Goal: Task Accomplishment & Management: Use online tool/utility

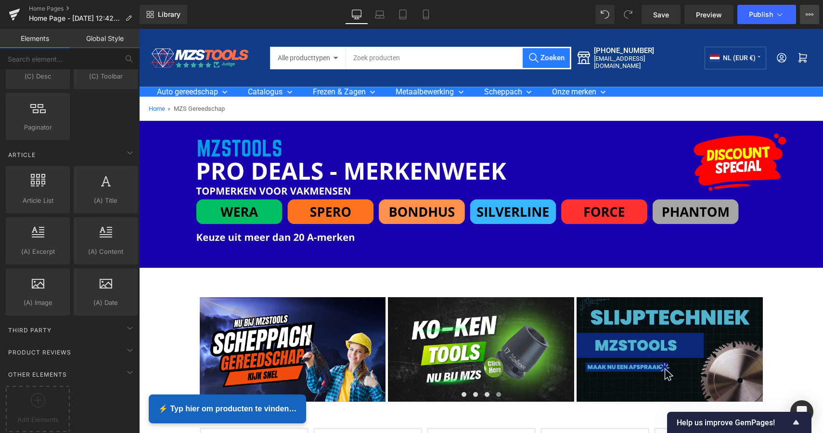
click at [803, 18] on button "View Live Page View with current Template Save Template to Library Schedule Pub…" at bounding box center [809, 14] width 19 height 19
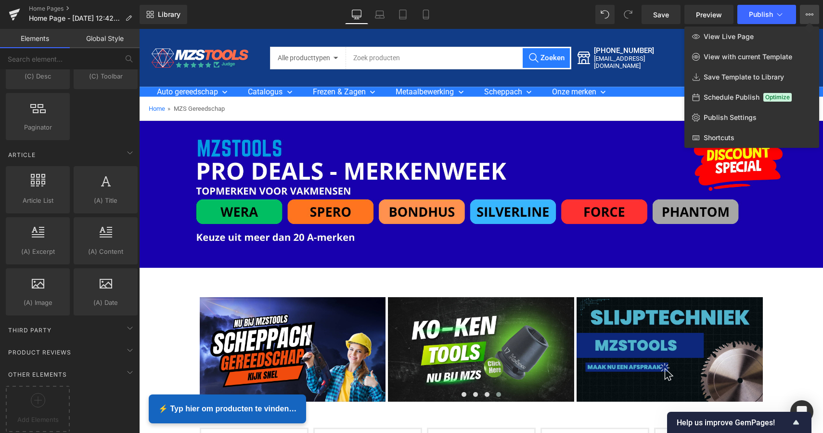
click at [180, 44] on div at bounding box center [481, 231] width 684 height 404
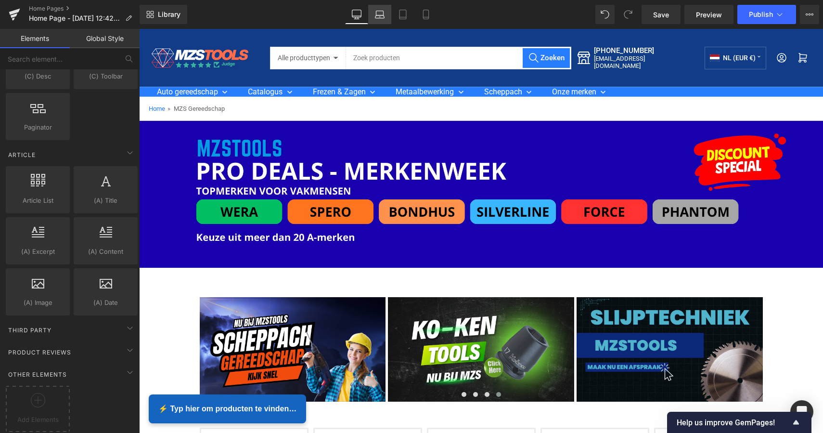
click at [380, 11] on icon at bounding box center [379, 13] width 7 height 4
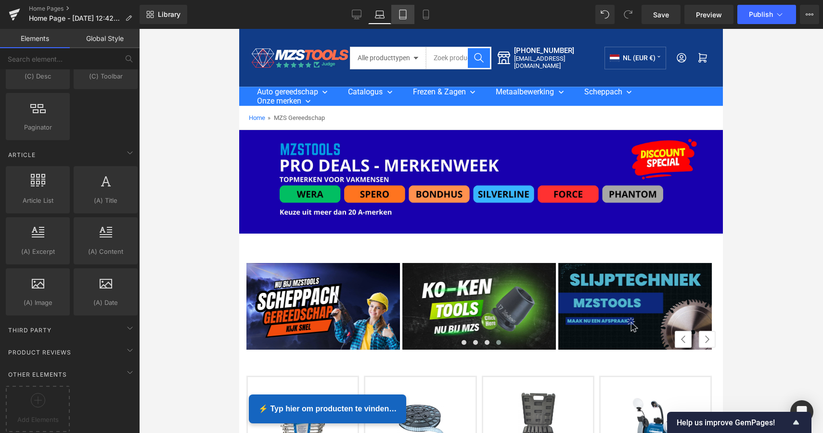
click at [405, 12] on icon at bounding box center [403, 15] width 10 height 10
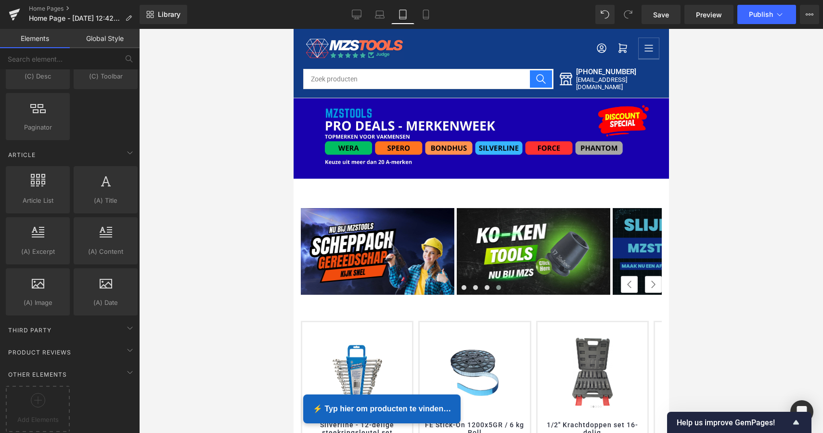
scroll to position [66, 0]
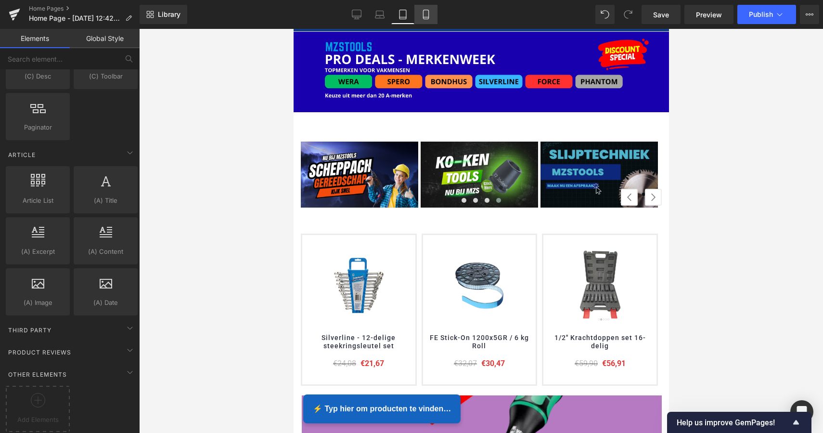
click at [426, 15] on icon at bounding box center [426, 15] width 10 height 10
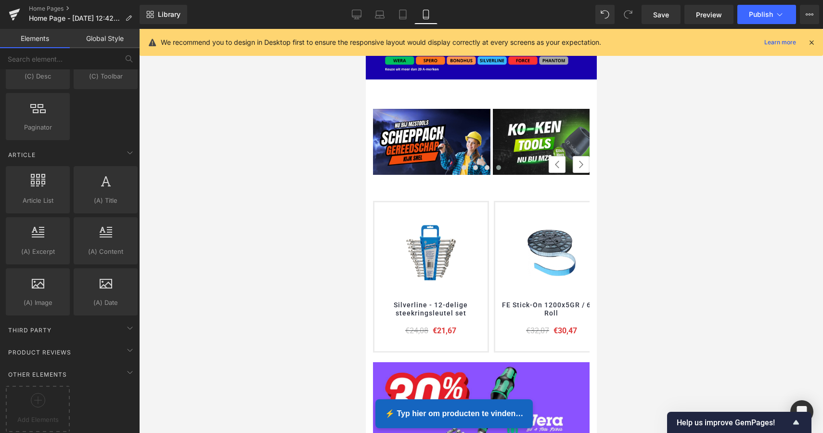
scroll to position [67, 0]
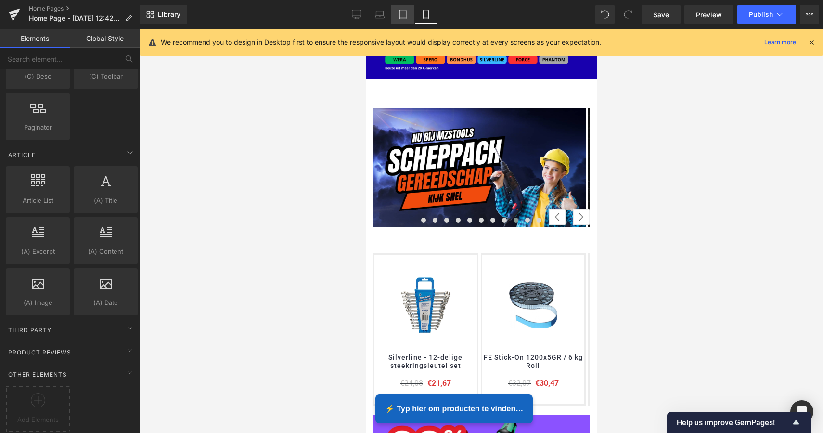
click at [403, 17] on icon at bounding box center [402, 17] width 7 height 0
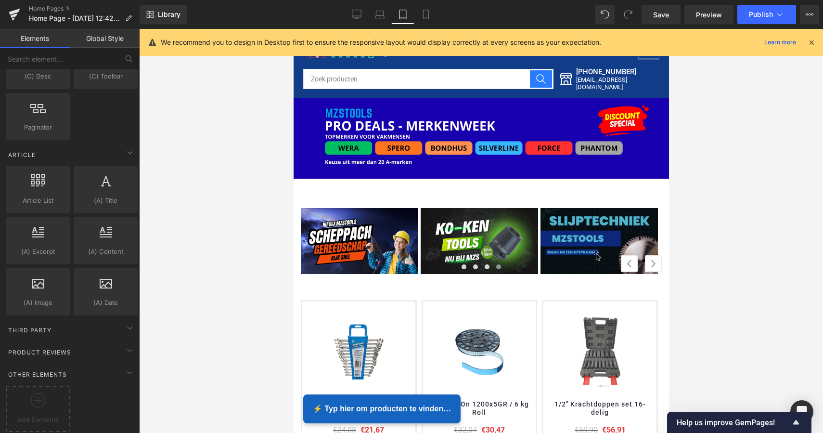
scroll to position [0, 0]
click at [354, 14] on icon at bounding box center [357, 15] width 10 height 10
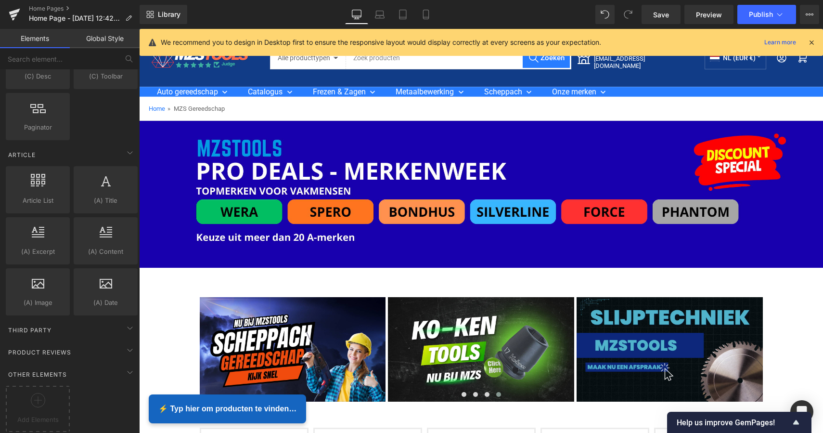
click at [808, 45] on icon at bounding box center [811, 42] width 9 height 9
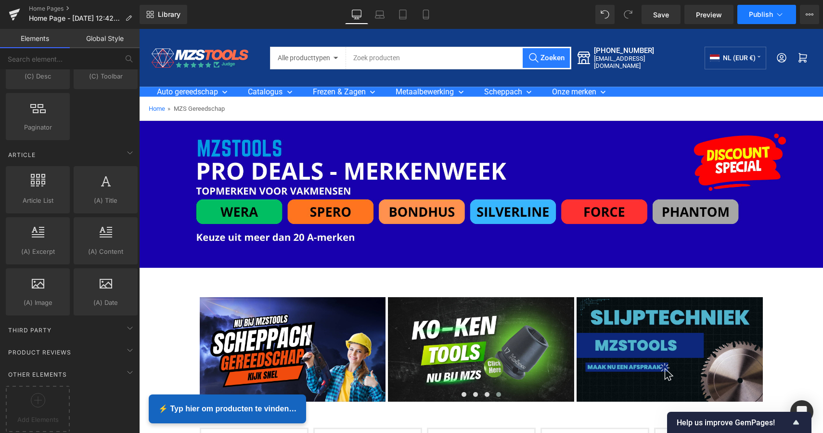
click at [780, 19] on icon at bounding box center [780, 15] width 10 height 10
click at [777, 17] on icon at bounding box center [780, 15] width 10 height 10
click at [18, 13] on icon at bounding box center [15, 14] width 12 height 24
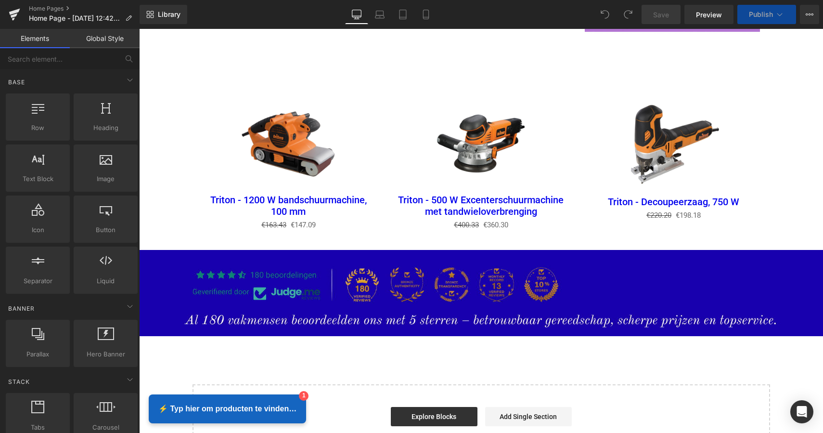
scroll to position [1235, 0]
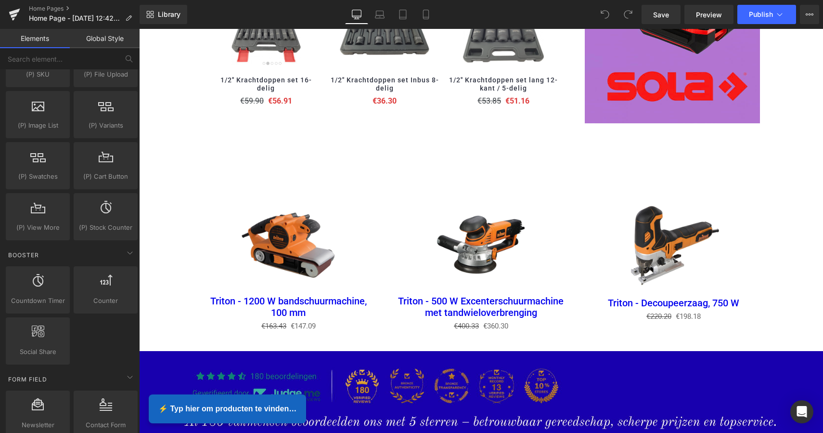
scroll to position [1081, 0]
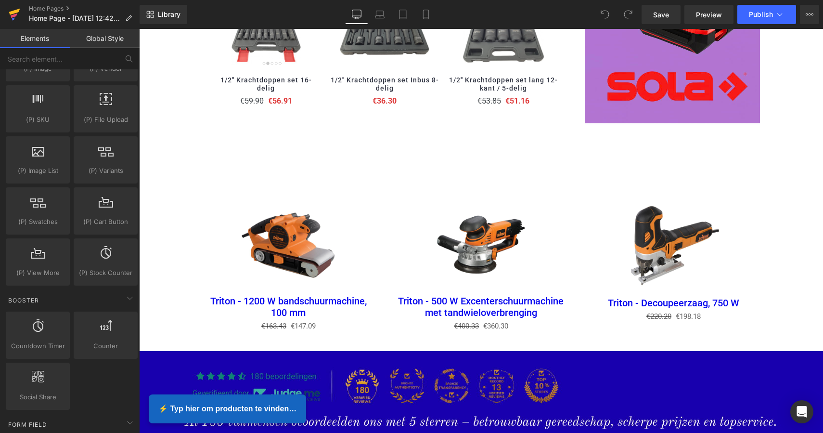
click at [17, 21] on icon at bounding box center [15, 14] width 12 height 24
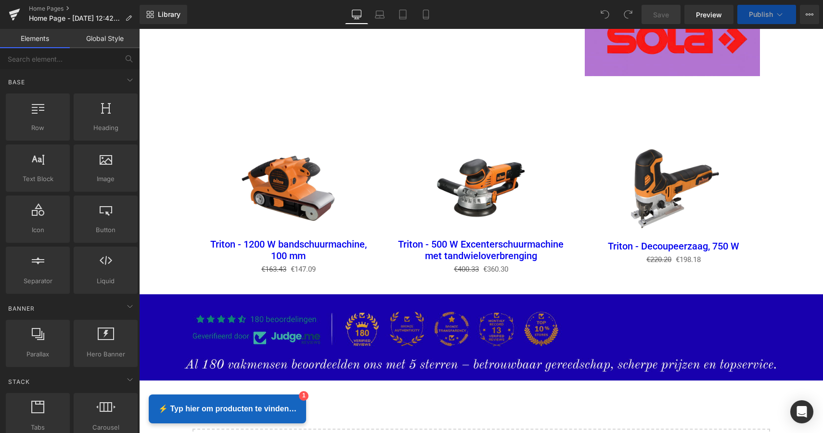
scroll to position [1235, 0]
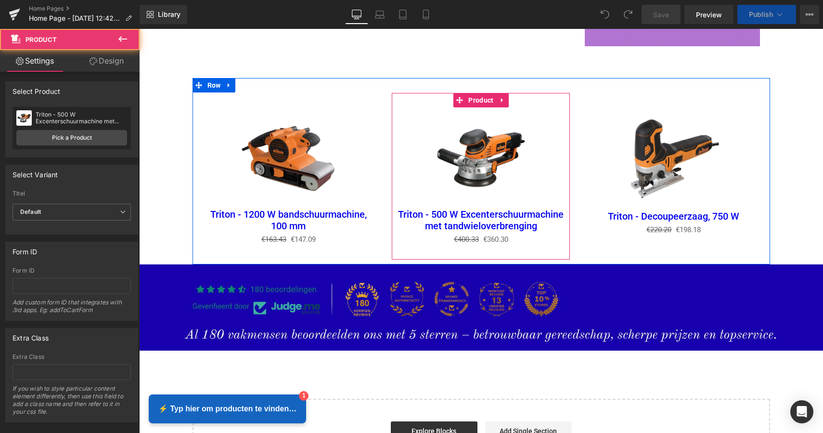
click at [470, 256] on div "Sale Off (P) Image Triton - 500 W Excenterschuurmachine met tandwieloverbrengin…" at bounding box center [481, 176] width 178 height 167
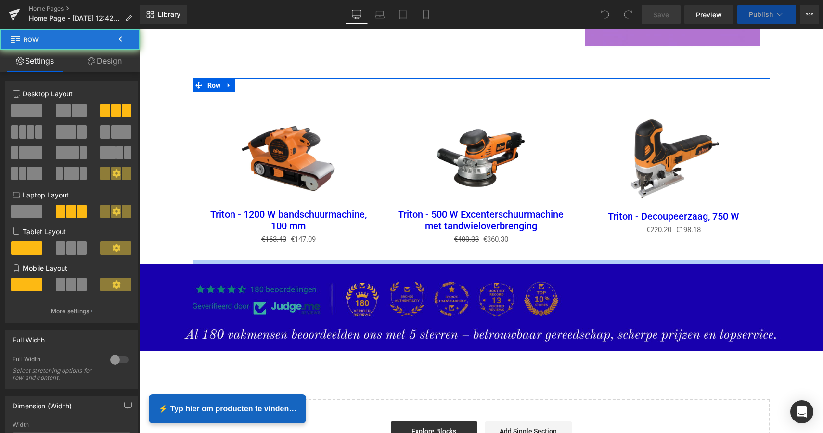
click at [470, 261] on div at bounding box center [482, 261] width 578 height 5
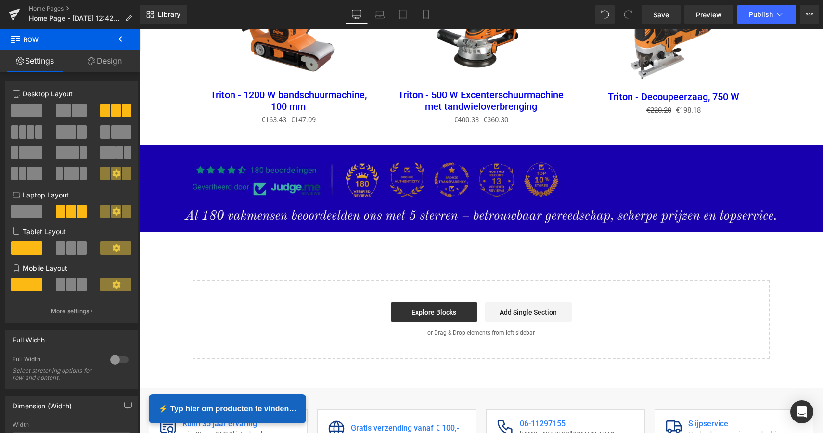
scroll to position [1396, 0]
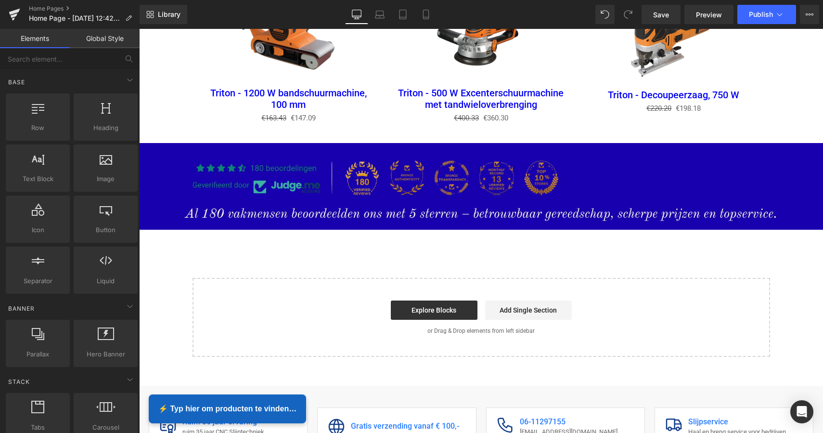
click at [440, 306] on link "Explore Blocks" at bounding box center [434, 309] width 87 height 19
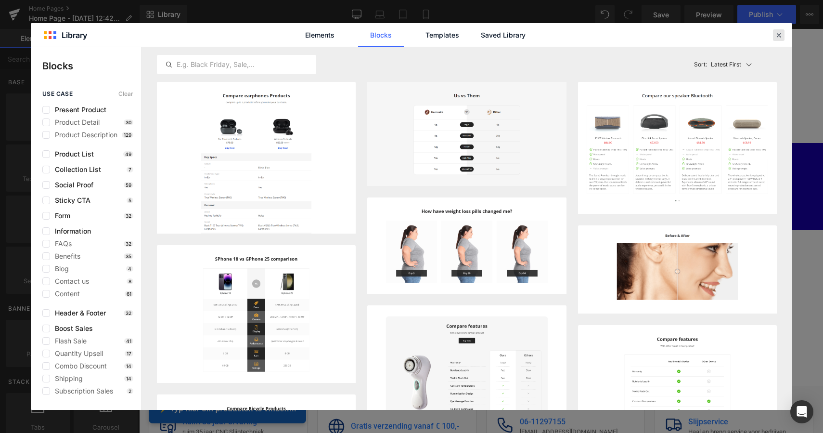
click at [777, 33] on icon at bounding box center [778, 35] width 9 height 9
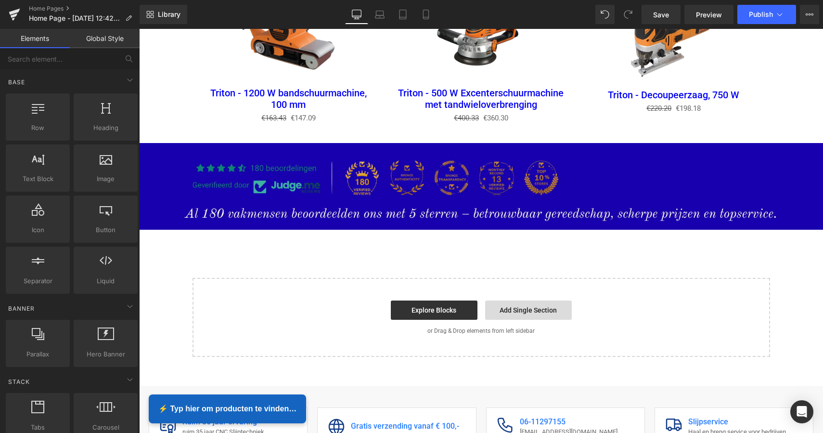
click at [516, 303] on link "Add Single Section" at bounding box center [528, 309] width 87 height 19
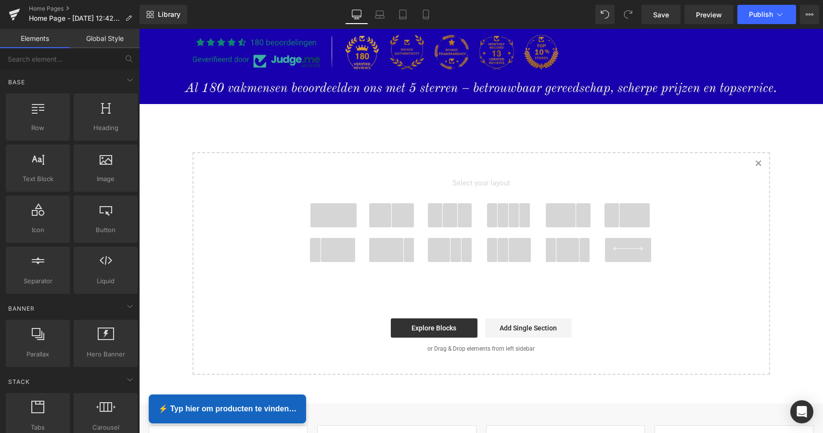
scroll to position [1493, 0]
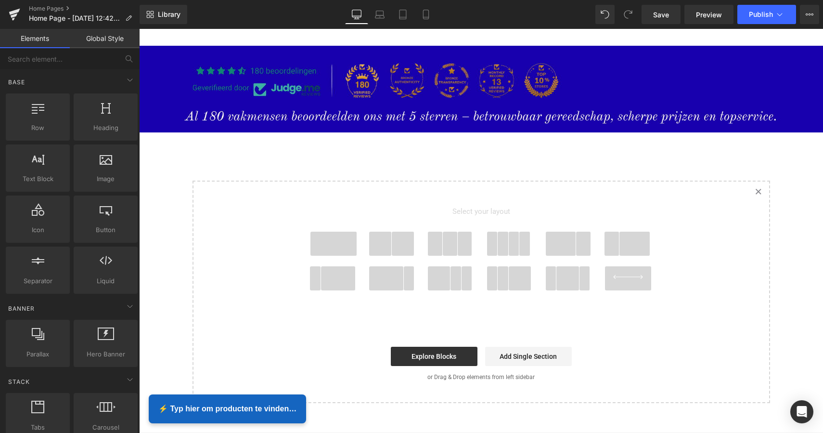
click at [755, 188] on icon "Created with Sketch." at bounding box center [758, 191] width 6 height 6
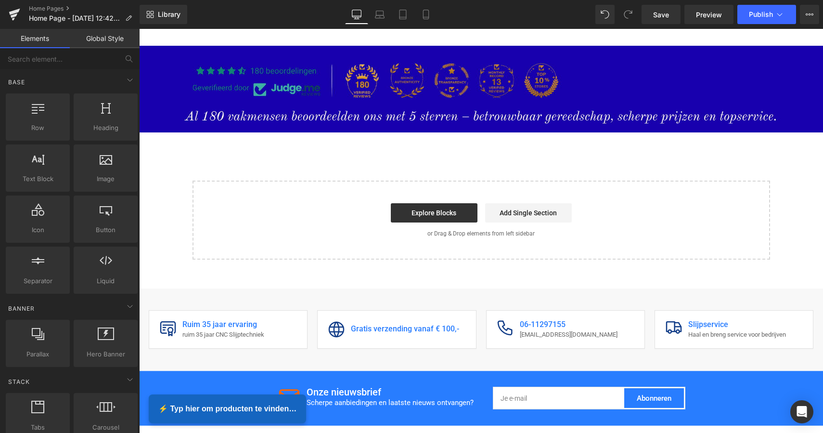
click at [111, 38] on link "Global Style" at bounding box center [105, 38] width 70 height 19
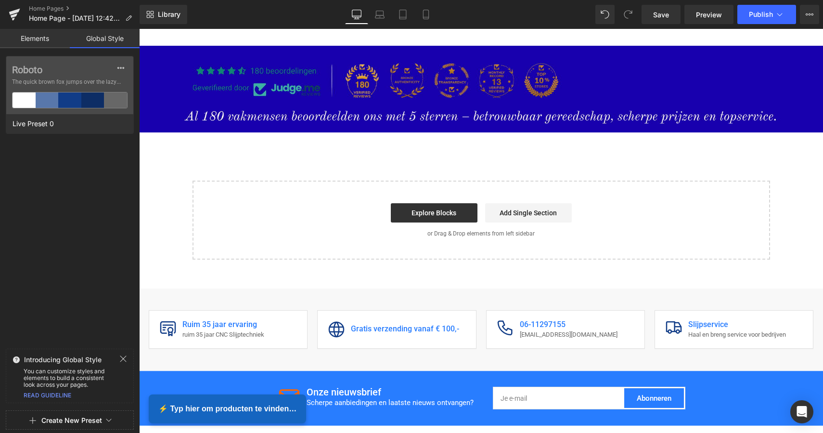
click at [46, 41] on link "Elements" at bounding box center [35, 38] width 70 height 19
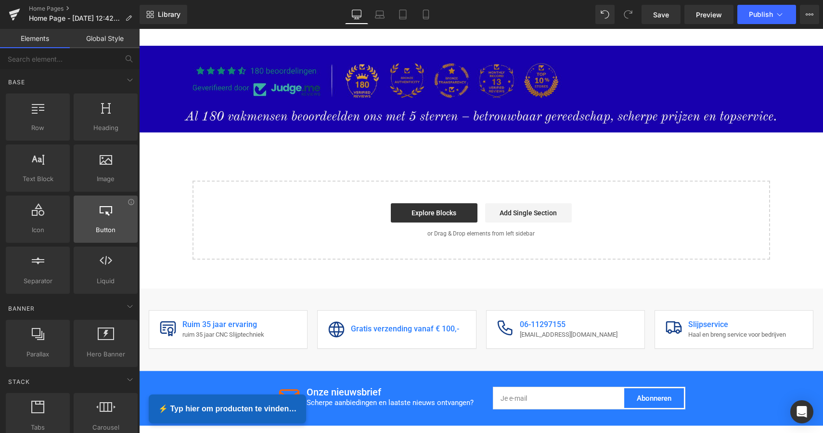
scroll to position [0, 0]
click at [67, 59] on input "text" at bounding box center [59, 58] width 118 height 21
click at [77, 57] on input "text" at bounding box center [59, 58] width 118 height 21
paste input "Library"
type input "Library"
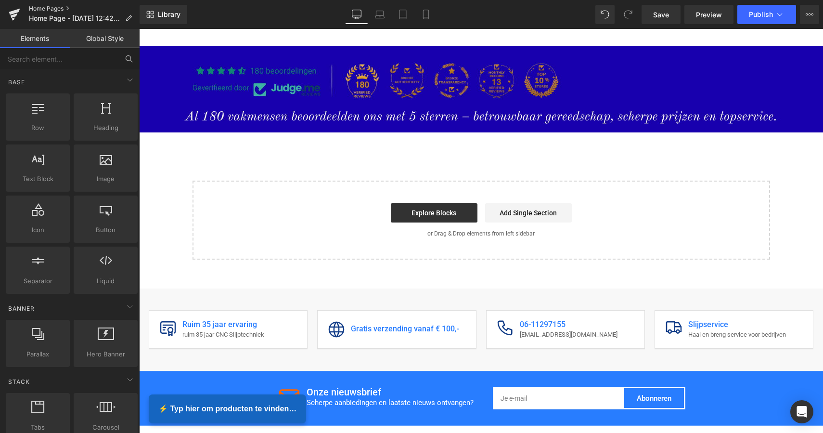
click at [69, 9] on link "Home Pages" at bounding box center [84, 9] width 111 height 8
click at [169, 17] on span "Library" at bounding box center [169, 14] width 23 height 9
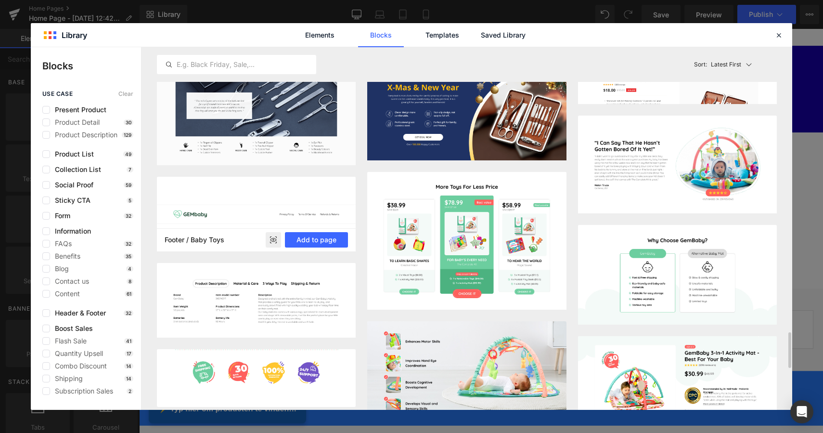
scroll to position [3198, 0]
click at [336, 38] on link "Elements" at bounding box center [320, 35] width 46 height 24
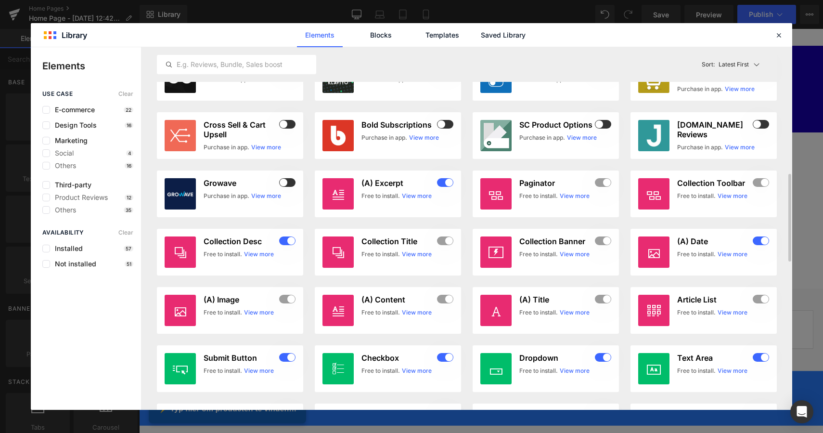
scroll to position [500, 0]
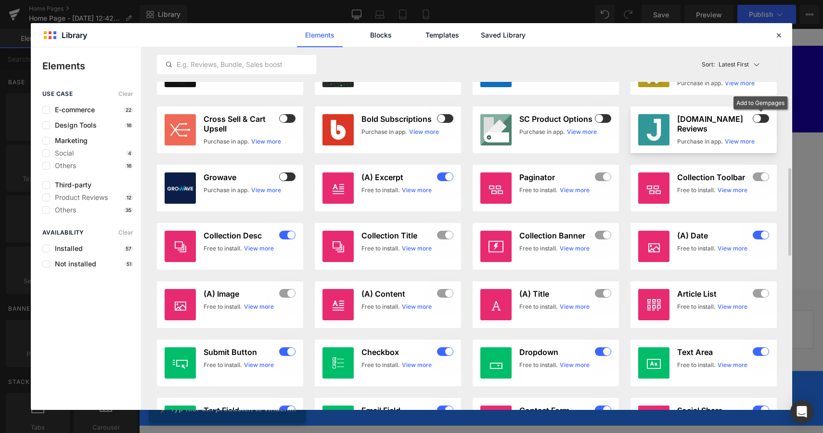
click at [760, 121] on span at bounding box center [761, 118] width 16 height 9
click at [776, 35] on icon at bounding box center [778, 35] width 9 height 9
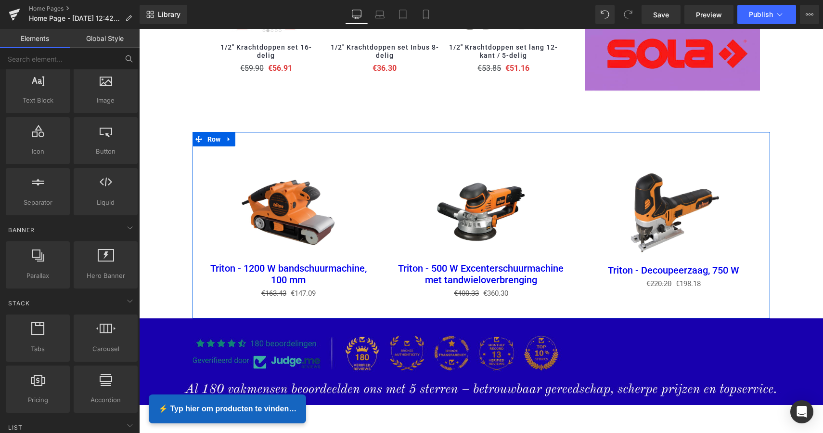
scroll to position [1217, 0]
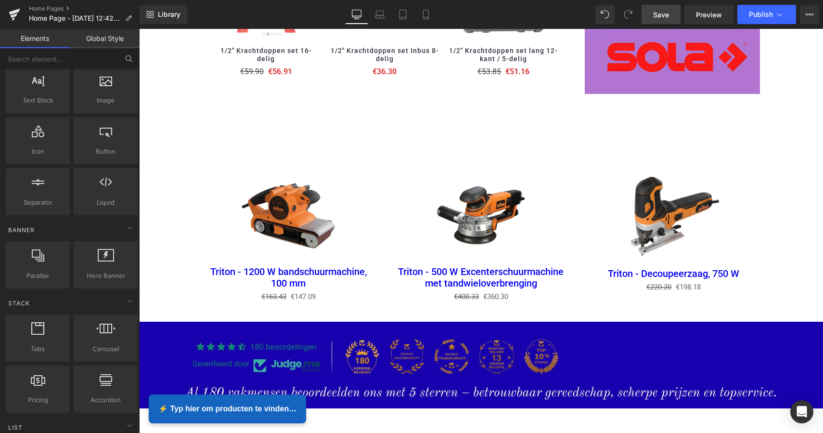
click at [660, 13] on span "Save" at bounding box center [661, 15] width 16 height 10
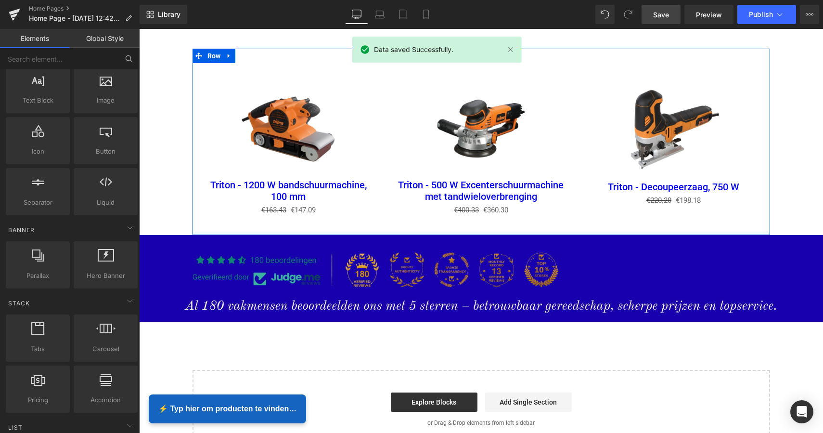
scroll to position [1305, 0]
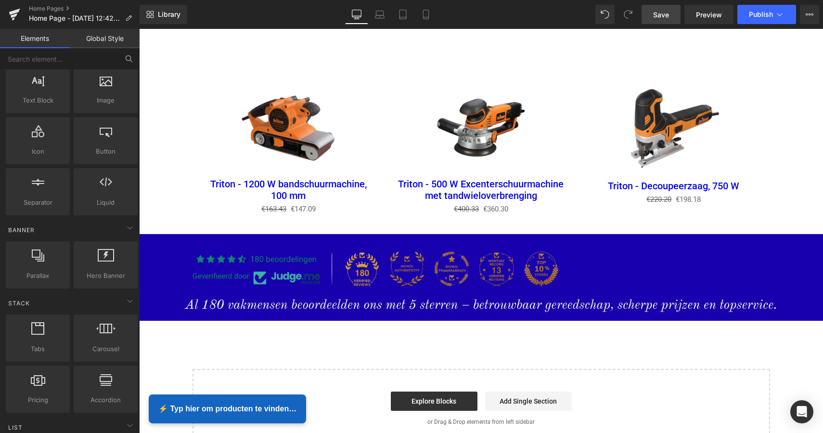
click at [437, 398] on div "Loading Product Data" at bounding box center [411, 394] width 69 height 11
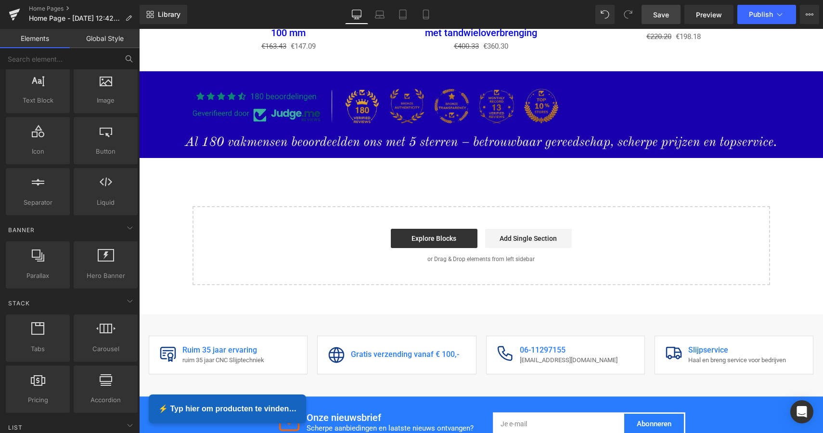
scroll to position [1468, 0]
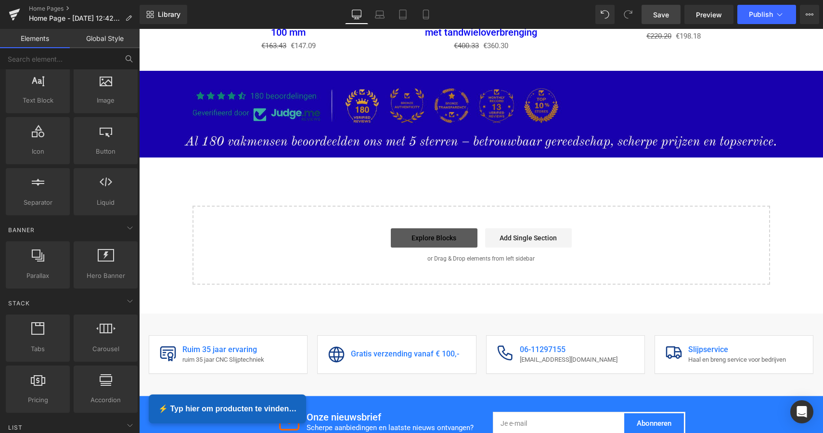
click at [432, 232] on link "Explore Blocks" at bounding box center [434, 237] width 87 height 19
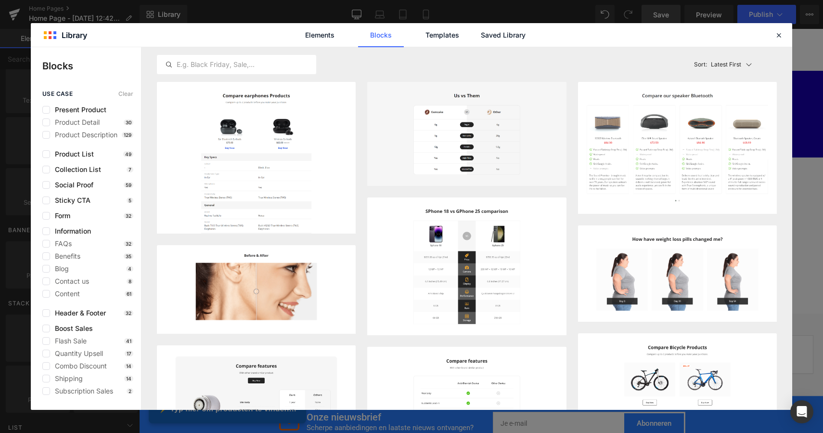
click at [432, 232] on img at bounding box center [466, 266] width 199 height 138
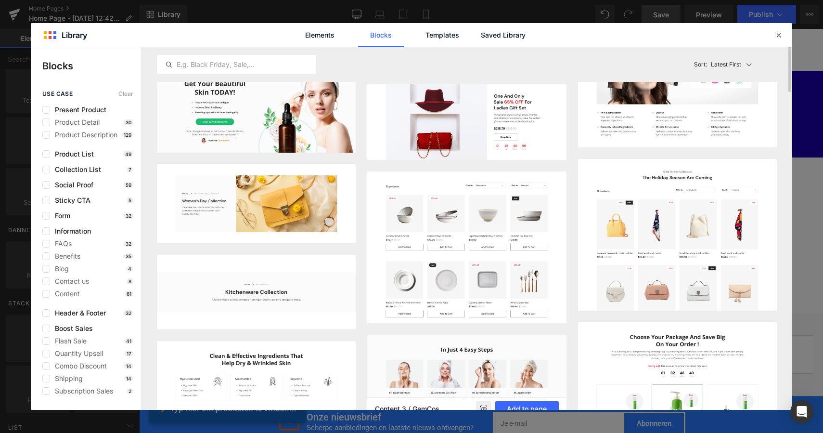
scroll to position [600, 0]
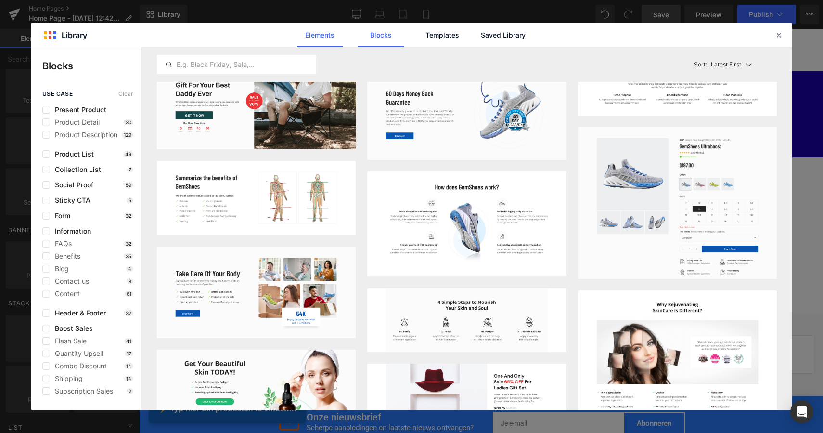
click at [329, 37] on link "Elements" at bounding box center [320, 35] width 46 height 24
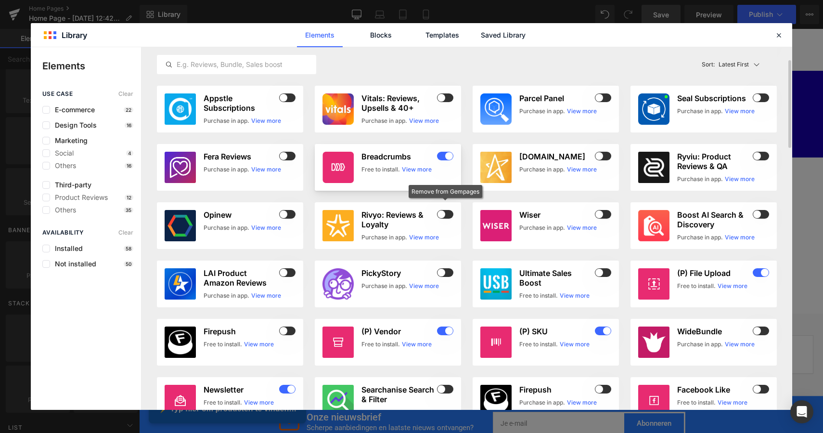
scroll to position [39, 0]
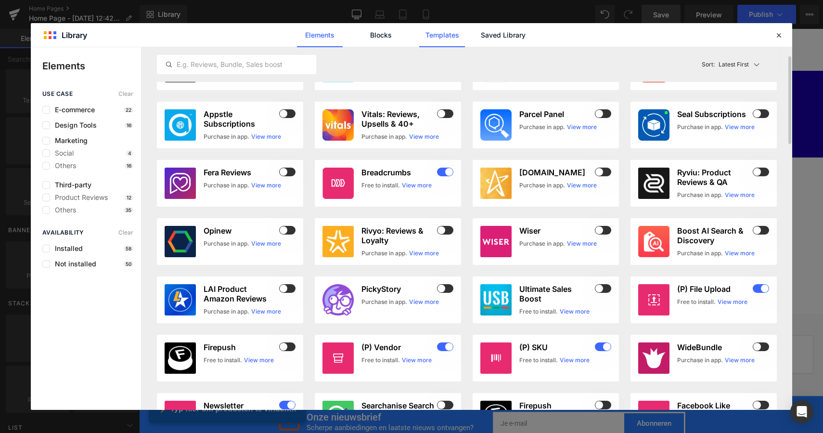
click at [446, 35] on link "Templates" at bounding box center [442, 35] width 46 height 24
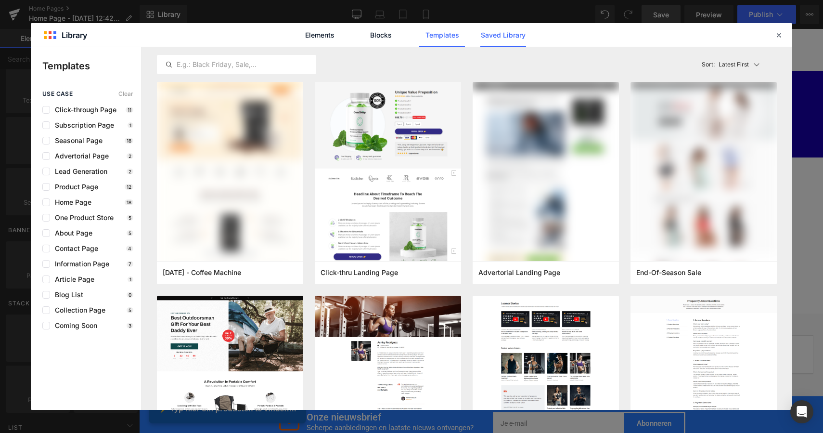
click at [501, 37] on link "Saved Library" at bounding box center [503, 35] width 46 height 24
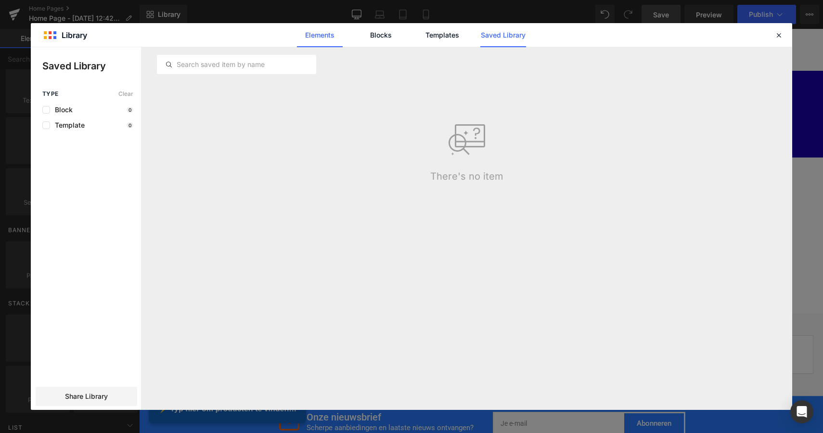
click at [328, 39] on link "Elements" at bounding box center [320, 35] width 46 height 24
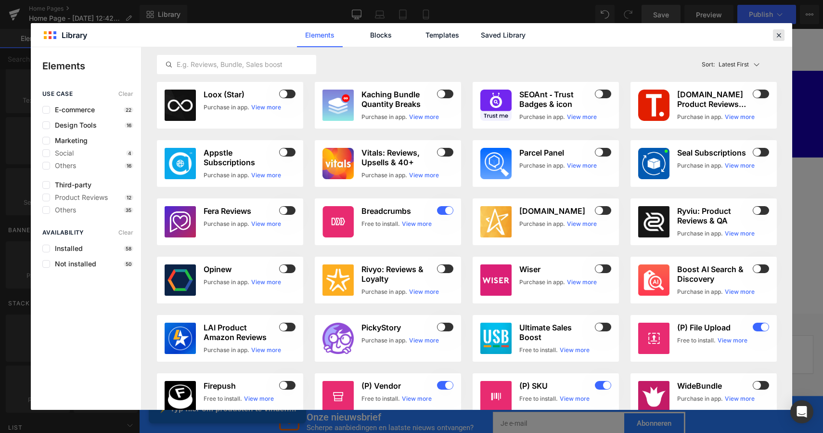
click at [776, 34] on icon at bounding box center [778, 35] width 9 height 9
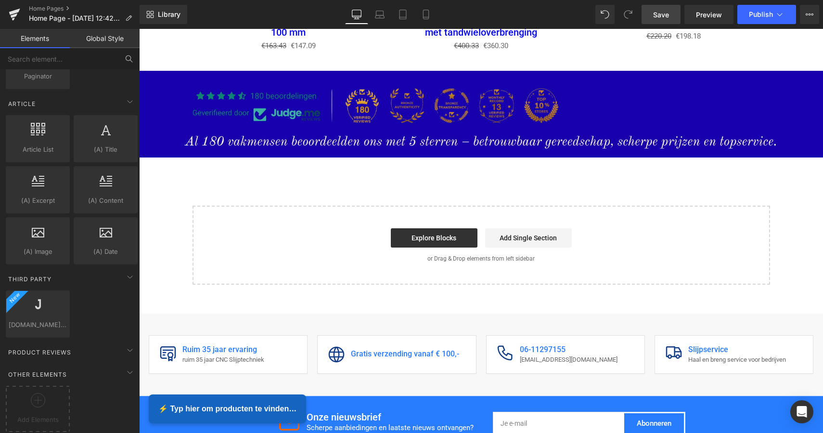
scroll to position [1811, 0]
click at [42, 304] on div at bounding box center [38, 309] width 58 height 22
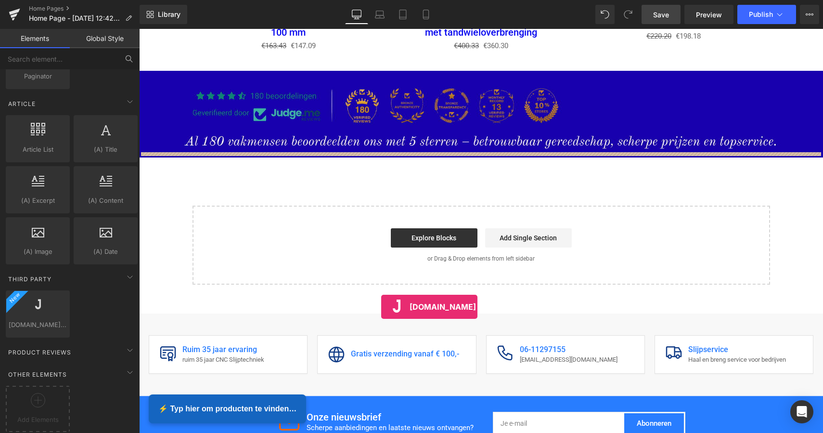
drag, startPoint x: 181, startPoint y: 333, endPoint x: 382, endPoint y: 306, distance: 202.0
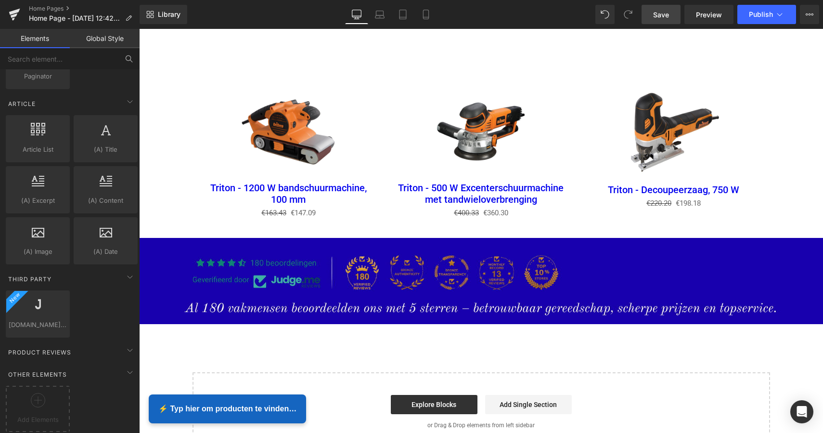
scroll to position [1270, 0]
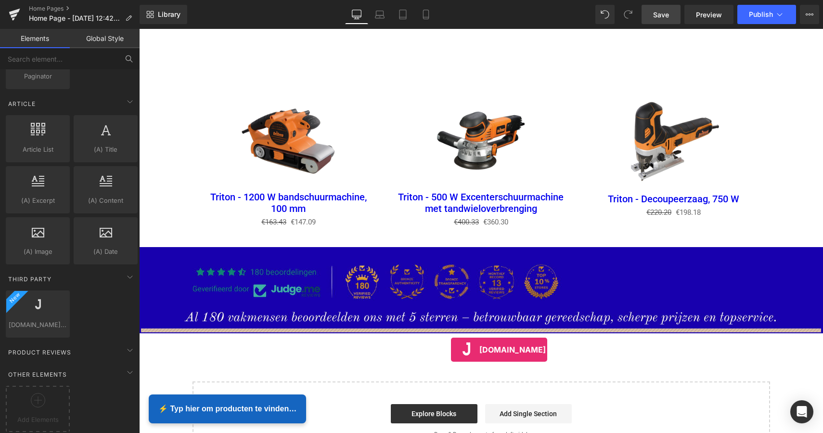
drag, startPoint x: 160, startPoint y: 331, endPoint x: 451, endPoint y: 349, distance: 291.7
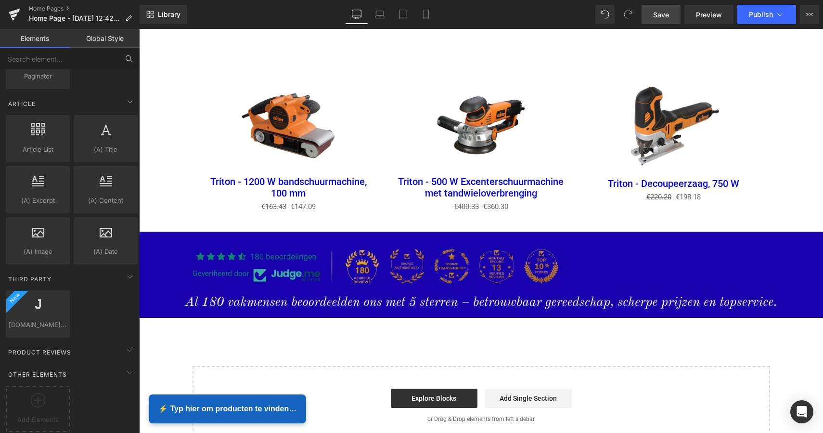
scroll to position [1285, 0]
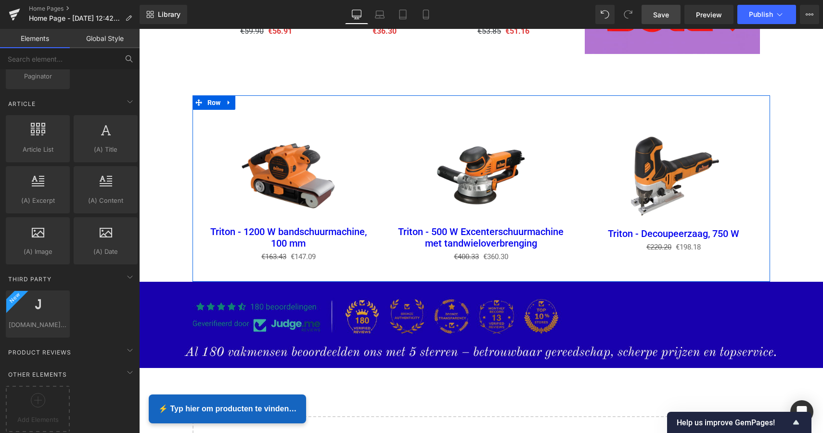
scroll to position [1244, 0]
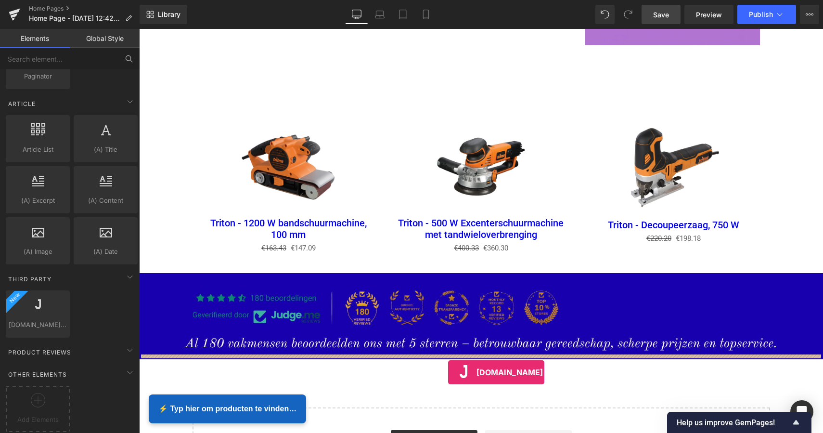
drag, startPoint x: 182, startPoint y: 335, endPoint x: 448, endPoint y: 372, distance: 268.7
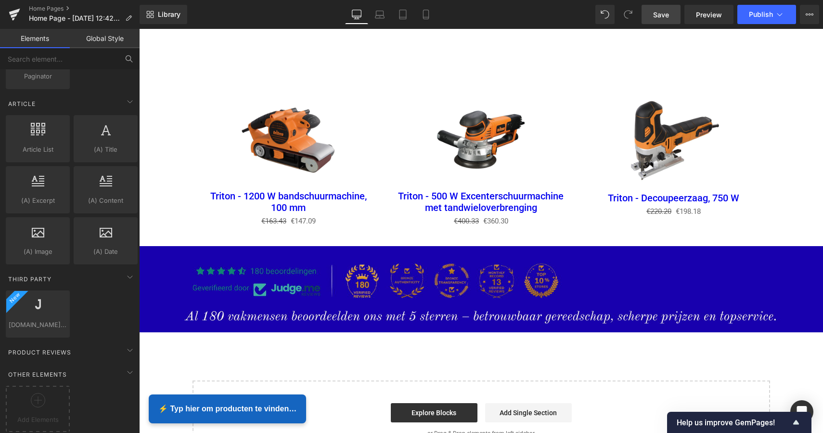
scroll to position [1264, 0]
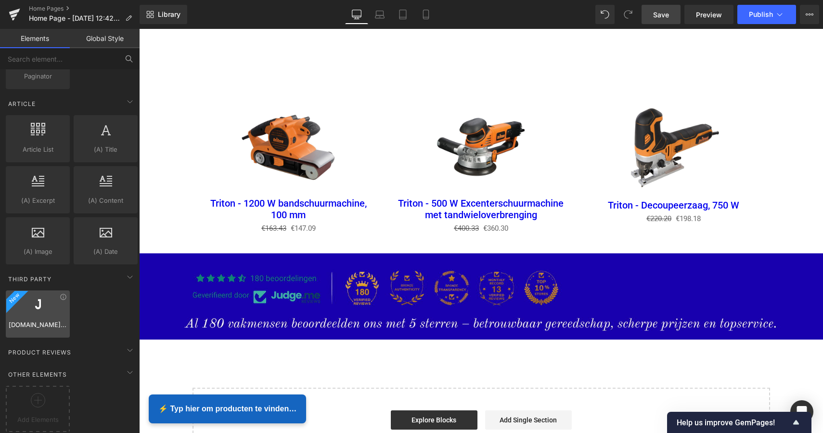
click at [38, 308] on div at bounding box center [38, 309] width 58 height 22
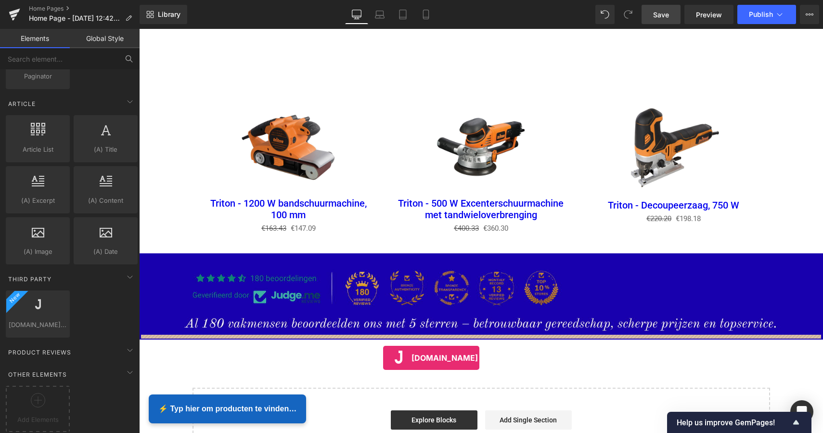
drag, startPoint x: 174, startPoint y: 335, endPoint x: 382, endPoint y: 357, distance: 209.1
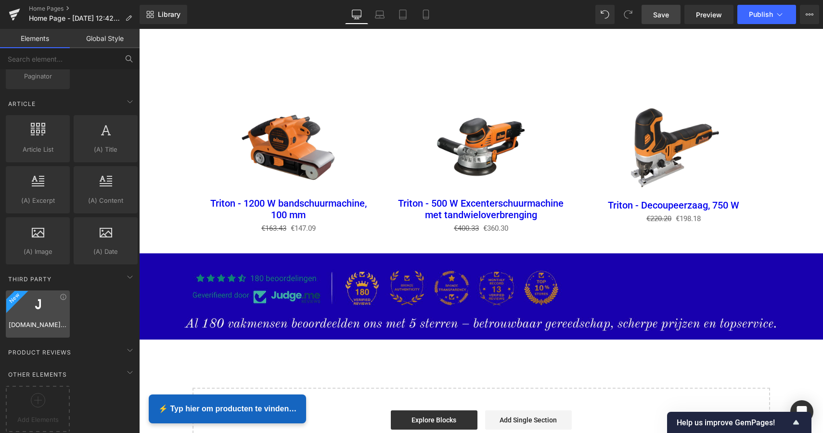
click at [48, 300] on div at bounding box center [38, 309] width 58 height 22
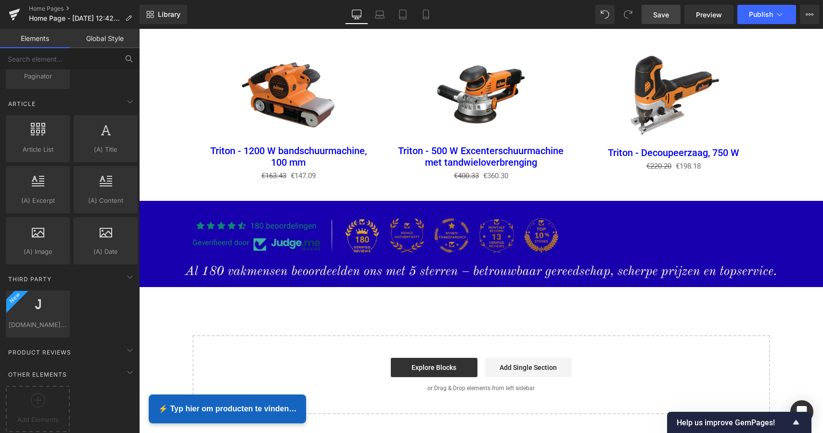
scroll to position [1334, 0]
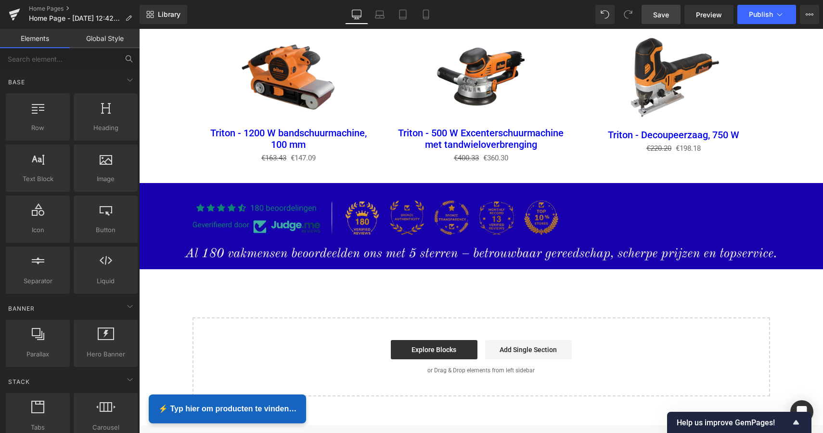
scroll to position [0, 0]
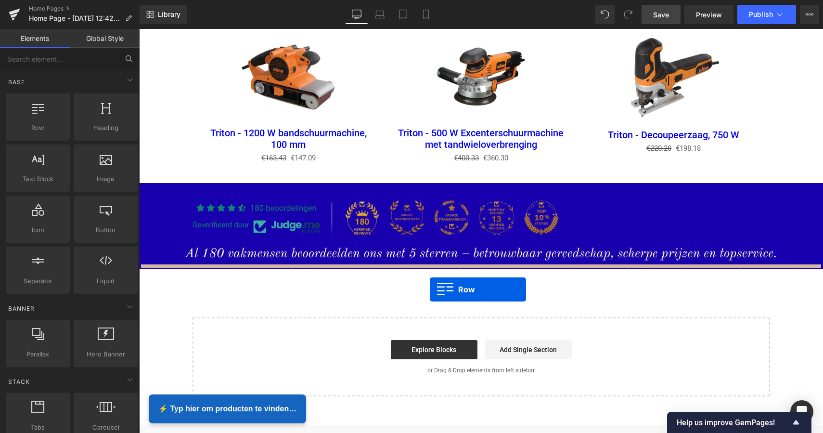
drag, startPoint x: 174, startPoint y: 135, endPoint x: 430, endPoint y: 289, distance: 298.1
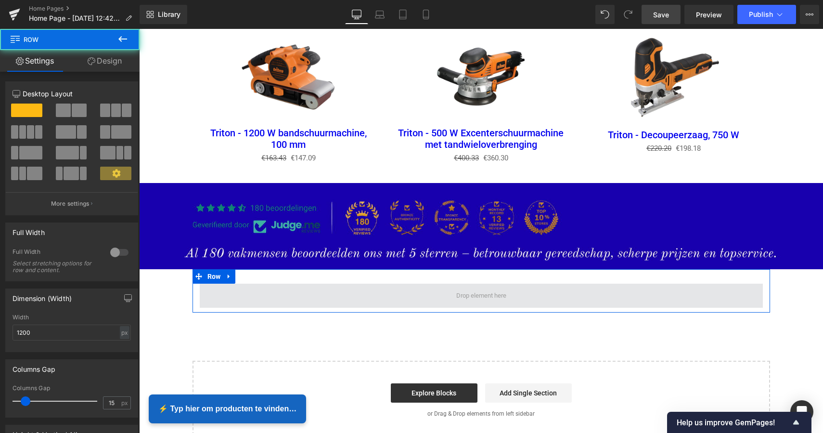
click at [445, 293] on span at bounding box center [481, 295] width 563 height 24
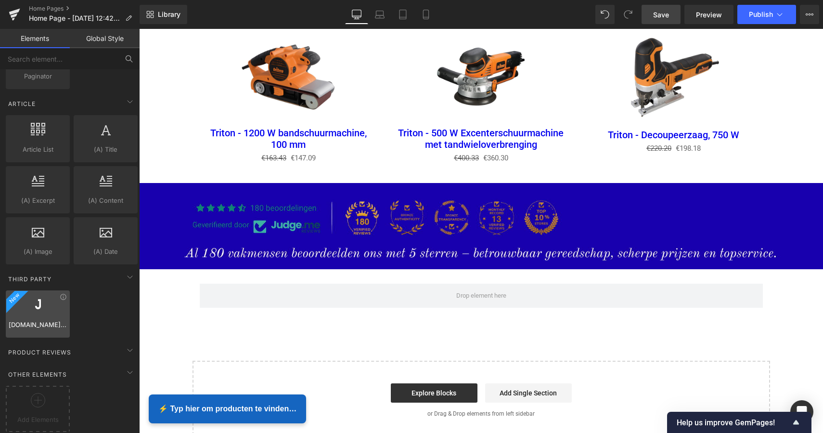
scroll to position [1811, 0]
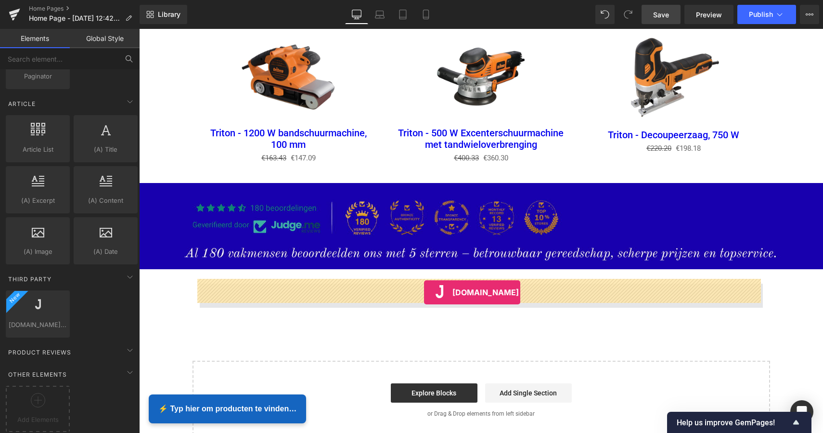
drag, startPoint x: 177, startPoint y: 331, endPoint x: 424, endPoint y: 292, distance: 250.0
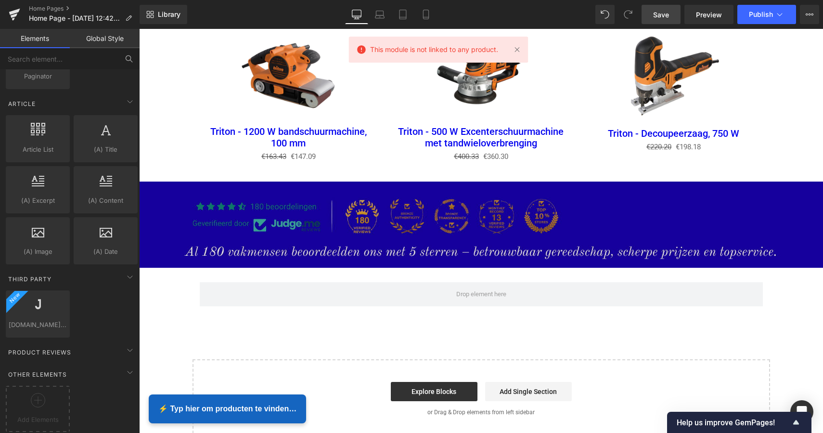
scroll to position [1338, 0]
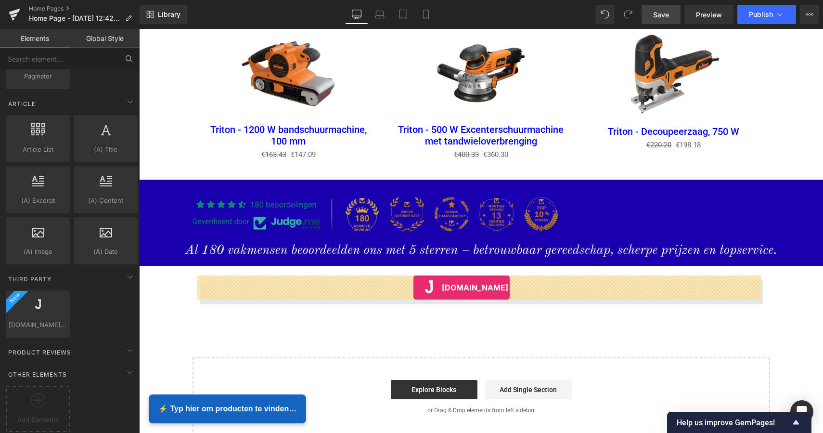
drag, startPoint x: 181, startPoint y: 324, endPoint x: 413, endPoint y: 287, distance: 234.5
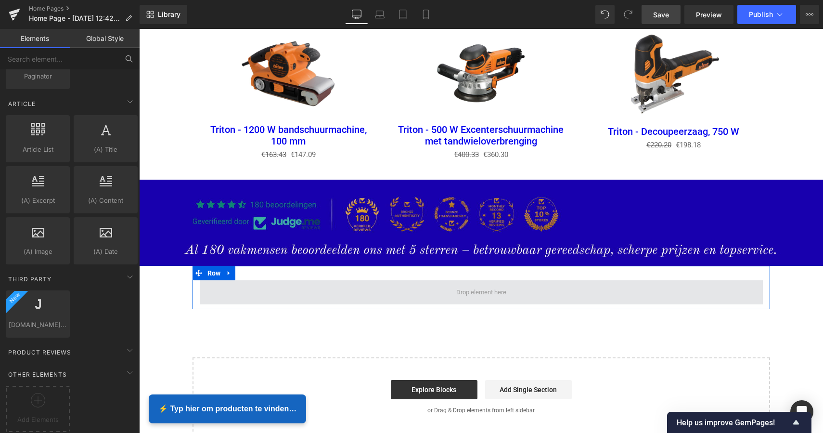
click at [477, 289] on span at bounding box center [481, 292] width 57 height 15
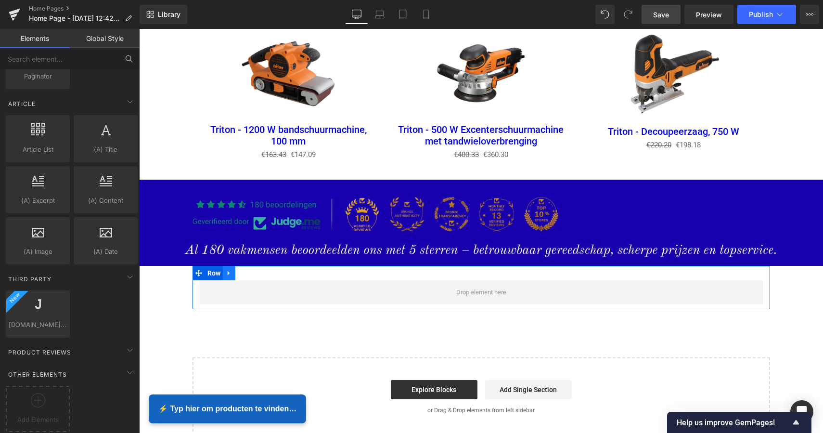
click at [228, 271] on icon at bounding box center [229, 273] width 2 height 4
click at [251, 271] on icon at bounding box center [254, 273] width 7 height 7
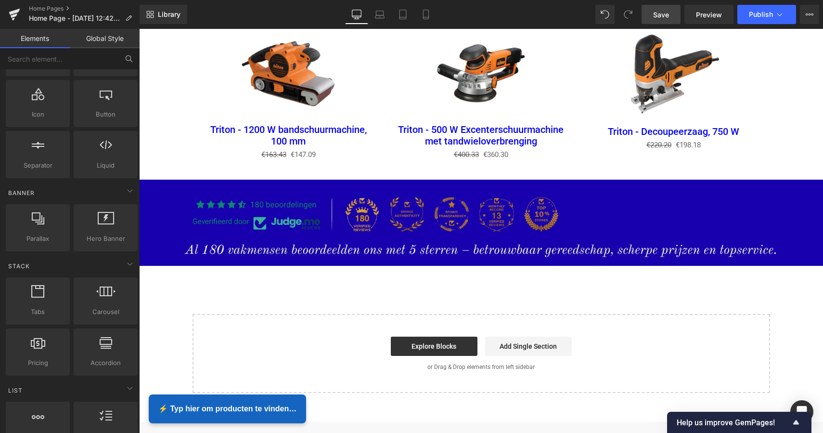
scroll to position [101, 0]
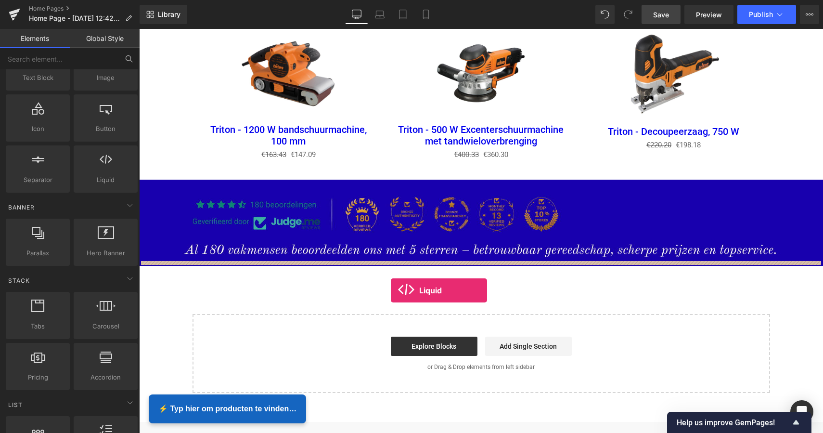
drag, startPoint x: 239, startPoint y: 195, endPoint x: 391, endPoint y: 288, distance: 178.1
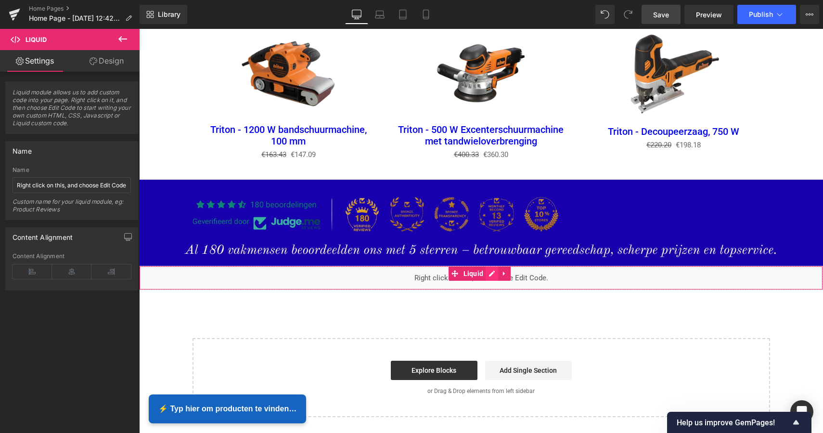
click at [491, 270] on icon at bounding box center [492, 273] width 6 height 6
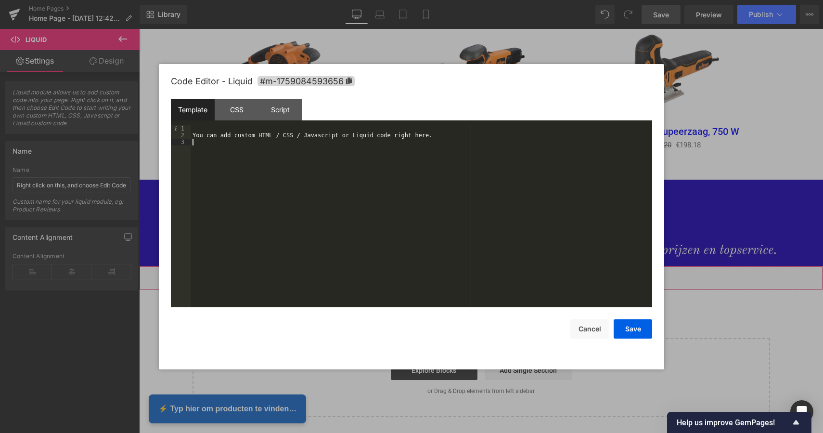
click at [271, 179] on div "You can add custom HTML / CSS / Javascript or Liquid code right here." at bounding box center [422, 222] width 462 height 195
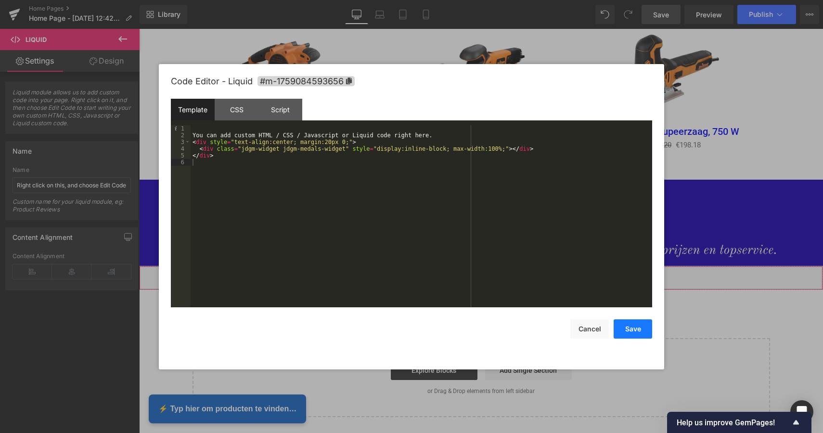
click at [632, 333] on button "Save" at bounding box center [633, 328] width 39 height 19
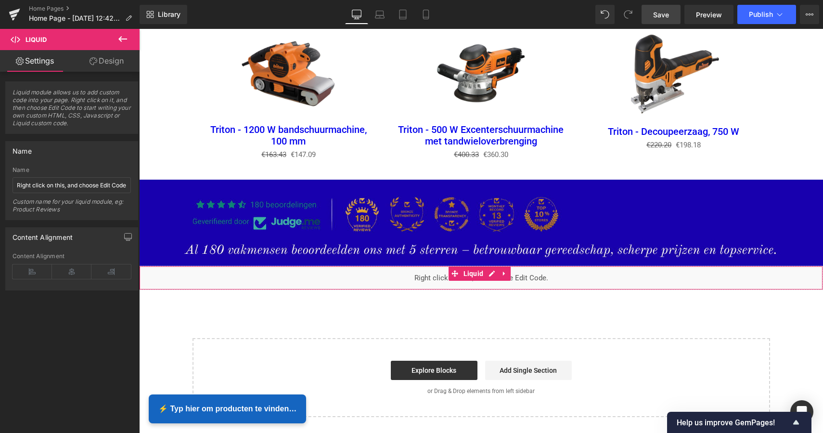
click at [491, 270] on div "Liquid" at bounding box center [481, 278] width 684 height 24
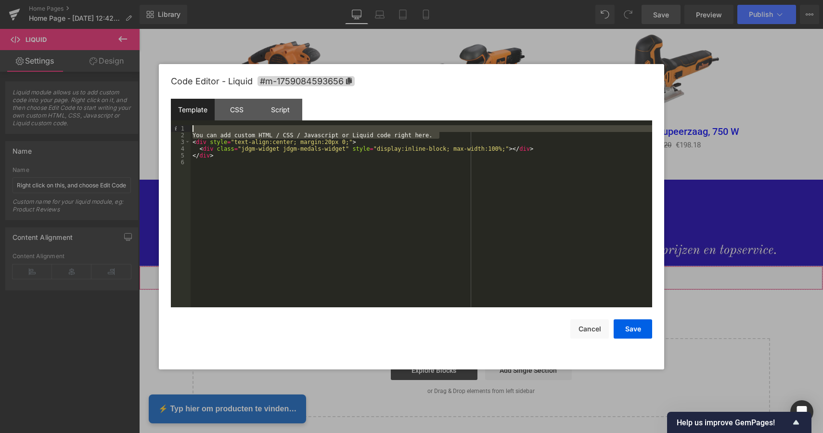
drag, startPoint x: 440, startPoint y: 135, endPoint x: 189, endPoint y: 131, distance: 250.8
click at [189, 131] on pre "1 2 3 4 5 6 You can add custom HTML / CSS / Javascript or Liquid code right her…" at bounding box center [411, 216] width 481 height 182
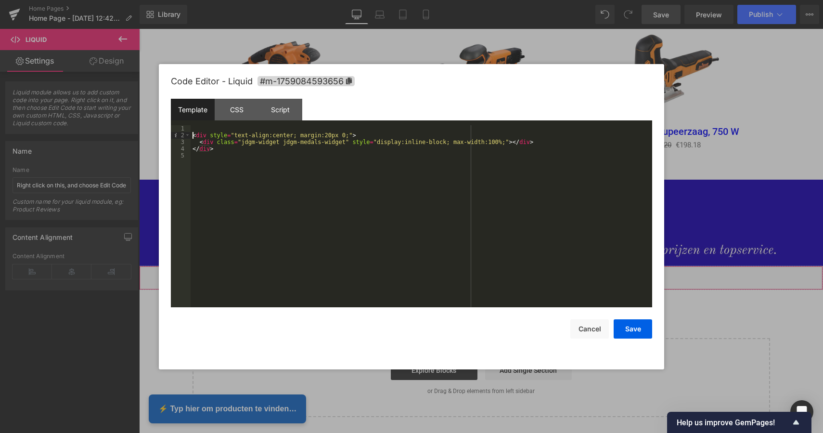
click at [193, 132] on div "< div style = "text-align:center; margin:20px 0;" > < div class = "jdgm-widget …" at bounding box center [422, 222] width 462 height 195
click at [240, 115] on div "CSS" at bounding box center [237, 110] width 44 height 22
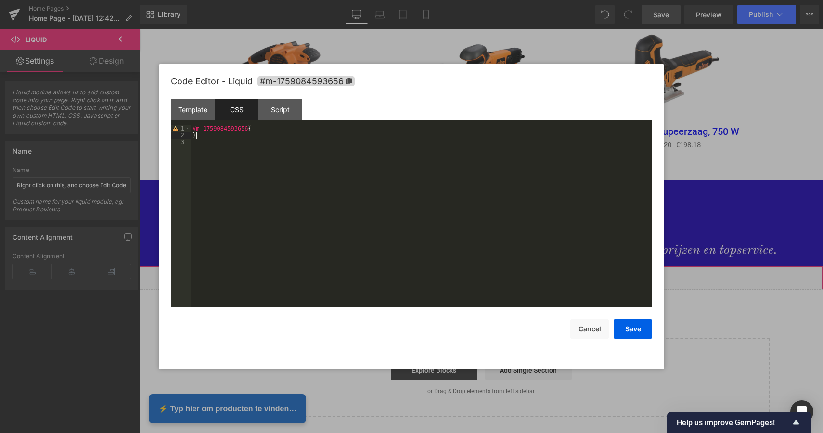
click at [239, 138] on div "#m-1759084593656 { }" at bounding box center [422, 222] width 462 height 195
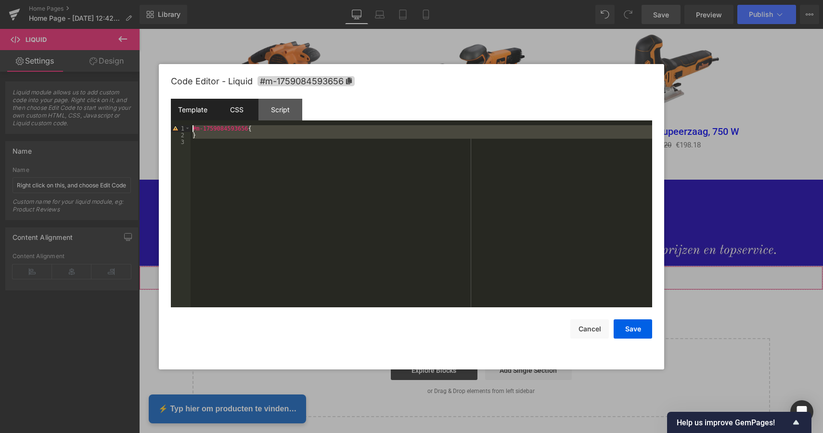
drag, startPoint x: 230, startPoint y: 139, endPoint x: 190, endPoint y: 117, distance: 45.4
click at [190, 117] on div "Template CSS Script Data 1 2 3 4 5 < div style = "text-align:center; margin:20p…" at bounding box center [411, 203] width 481 height 208
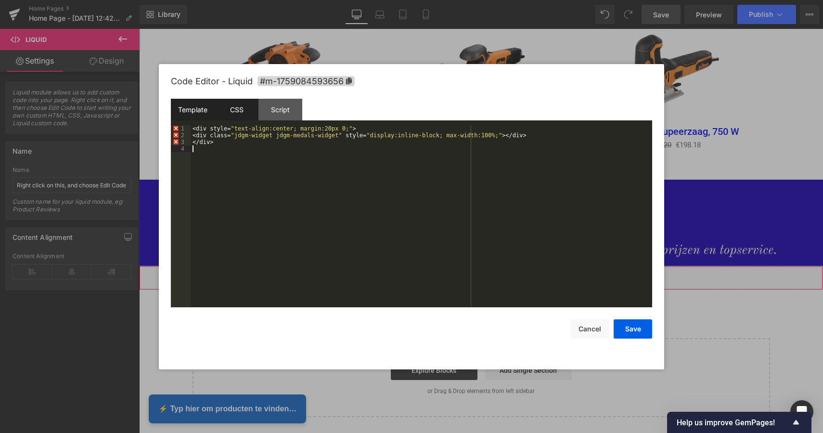
click at [199, 106] on div "Template" at bounding box center [193, 110] width 44 height 22
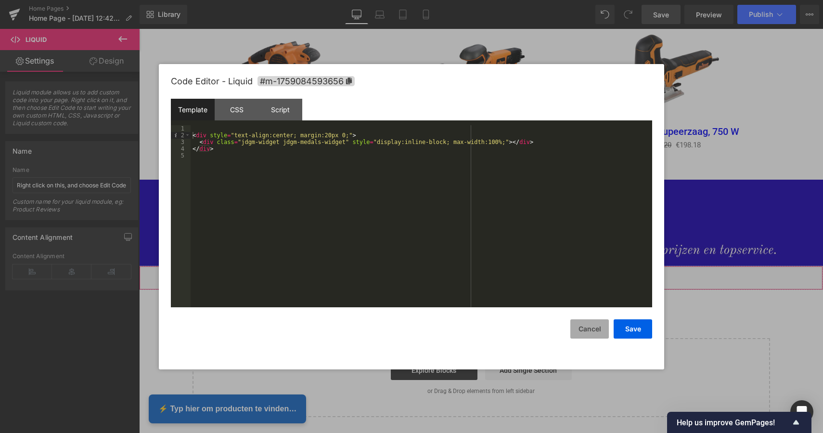
click at [596, 332] on button "Cancel" at bounding box center [589, 328] width 39 height 19
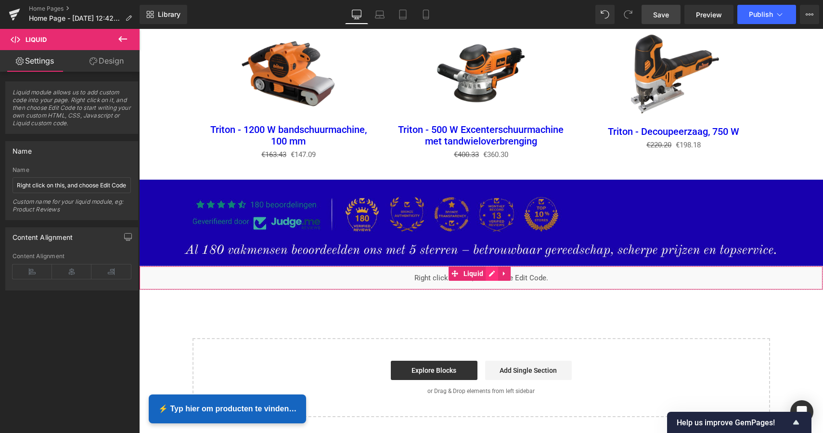
click at [490, 270] on div "Liquid" at bounding box center [481, 278] width 684 height 24
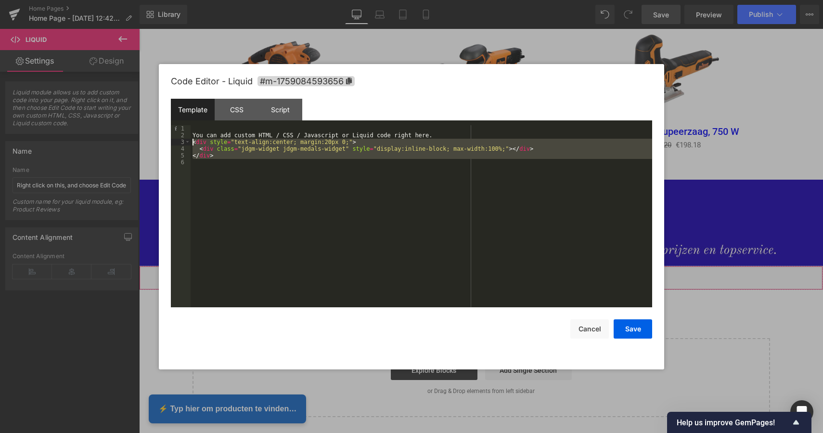
drag, startPoint x: 223, startPoint y: 160, endPoint x: 193, endPoint y: 141, distance: 35.8
click at [193, 141] on div "You can add custom HTML / CSS / Javascript or Liquid code right here. < div sty…" at bounding box center [422, 222] width 462 height 195
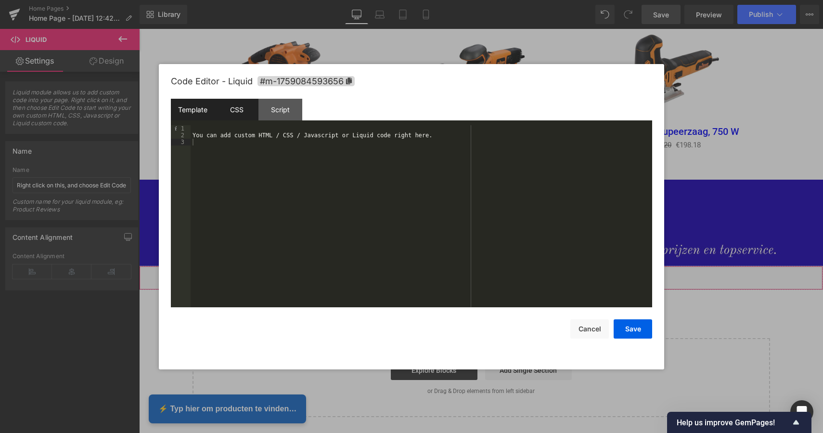
click at [236, 109] on div "CSS" at bounding box center [237, 110] width 44 height 22
click at [212, 145] on div "#m-1759084593656 { }" at bounding box center [422, 222] width 462 height 195
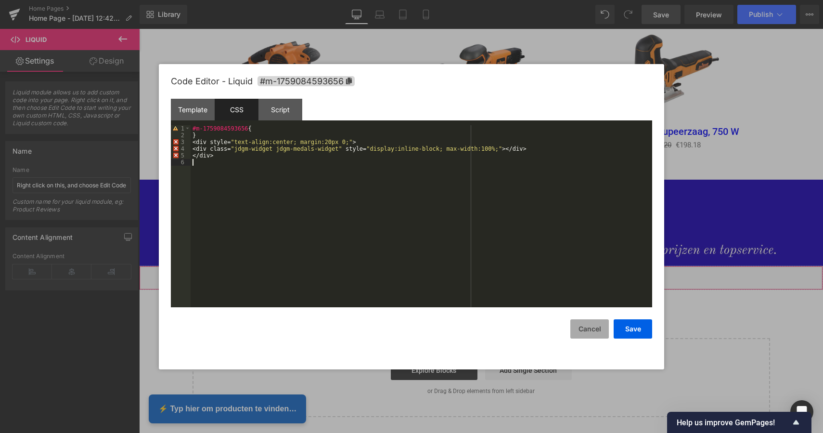
click at [592, 332] on button "Cancel" at bounding box center [589, 328] width 39 height 19
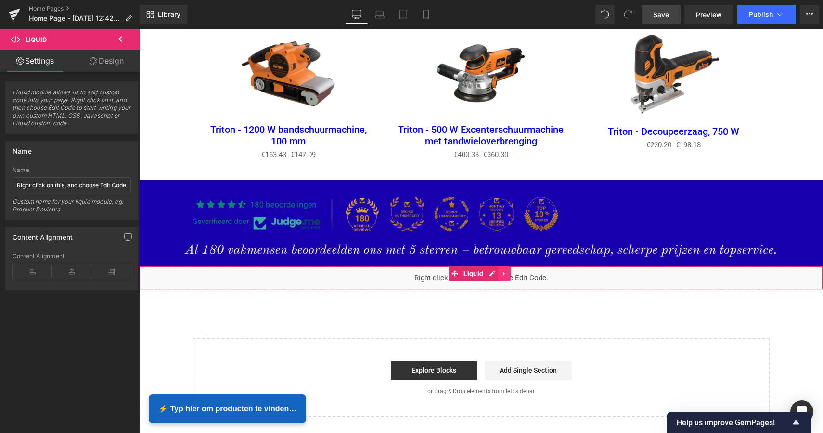
click at [506, 270] on icon at bounding box center [504, 273] width 7 height 7
click at [511, 270] on icon at bounding box center [510, 273] width 7 height 7
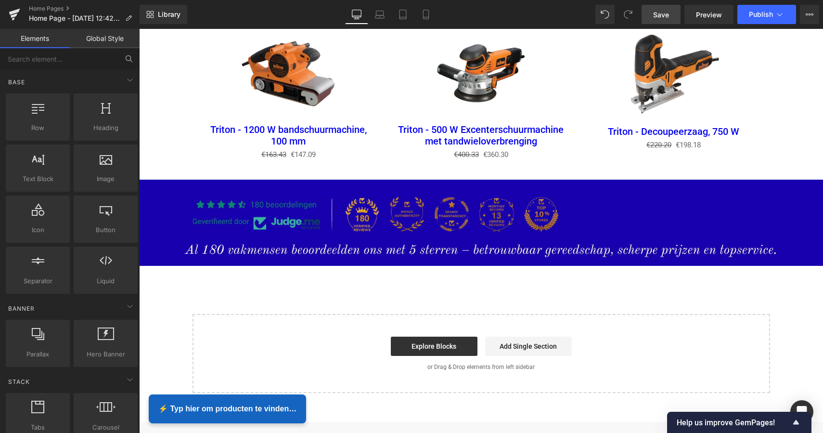
scroll to position [0, 0]
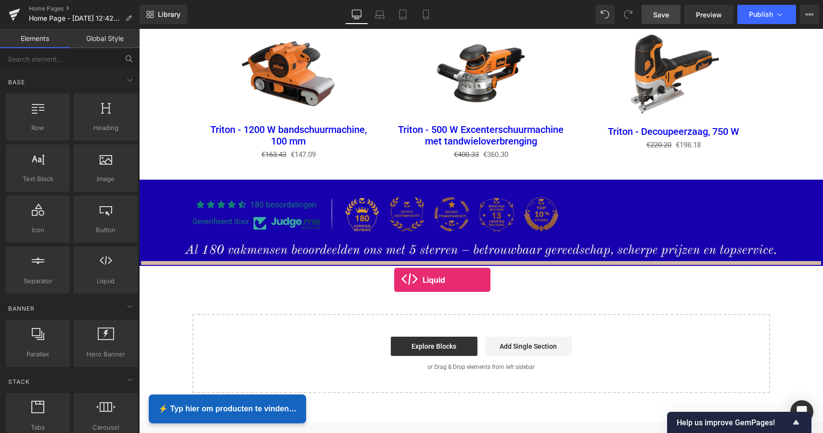
drag, startPoint x: 246, startPoint y: 294, endPoint x: 393, endPoint y: 278, distance: 148.1
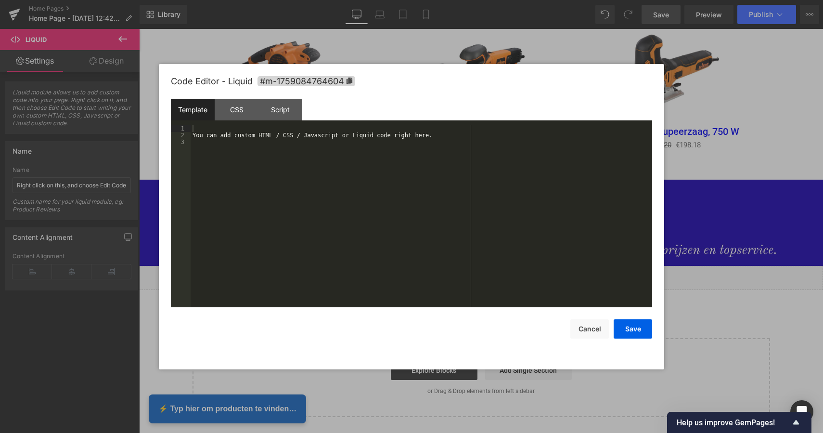
click at [491, 268] on div "Liquid" at bounding box center [481, 278] width 684 height 24
click at [289, 110] on div "Script" at bounding box center [280, 110] width 44 height 22
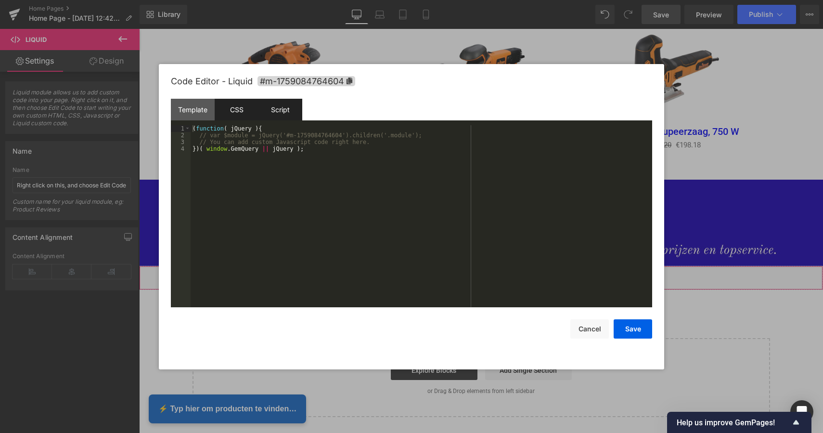
click at [239, 107] on div "CSS" at bounding box center [237, 110] width 44 height 22
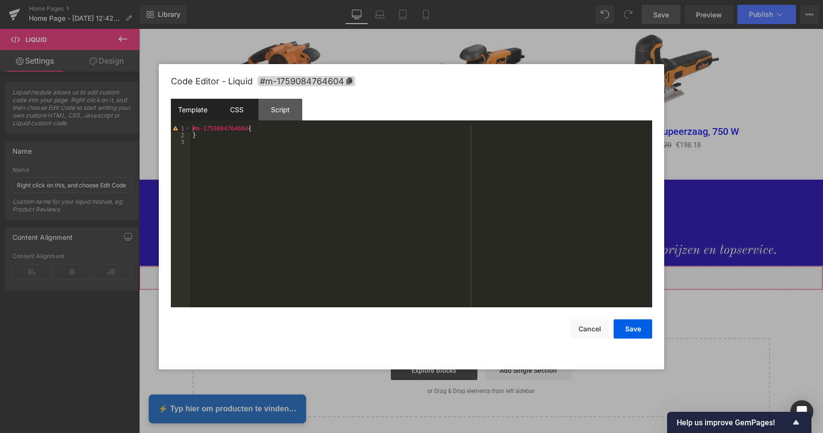
click at [194, 106] on div "Template" at bounding box center [193, 110] width 44 height 22
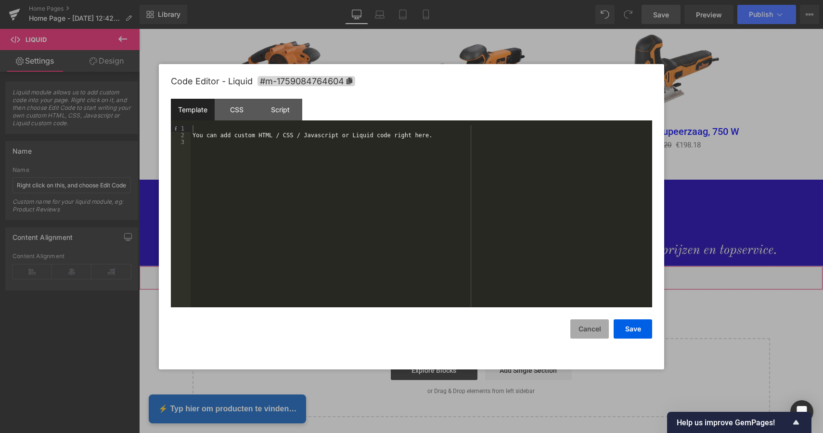
click at [595, 334] on button "Cancel" at bounding box center [589, 328] width 39 height 19
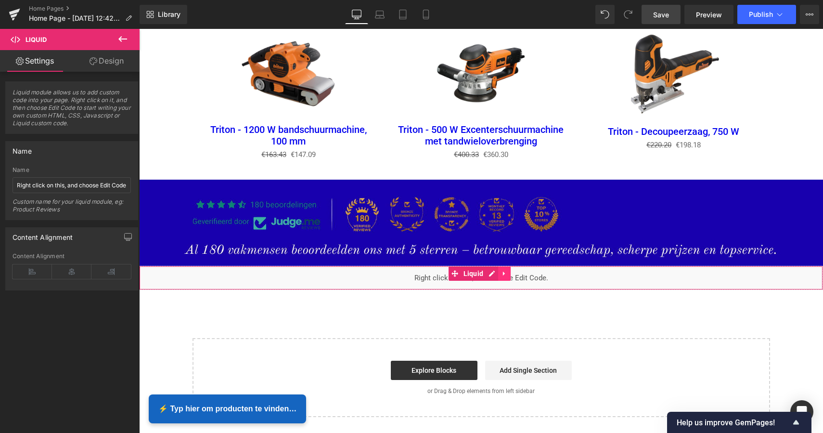
click at [505, 272] on link at bounding box center [504, 273] width 13 height 14
click at [514, 269] on link at bounding box center [510, 273] width 13 height 14
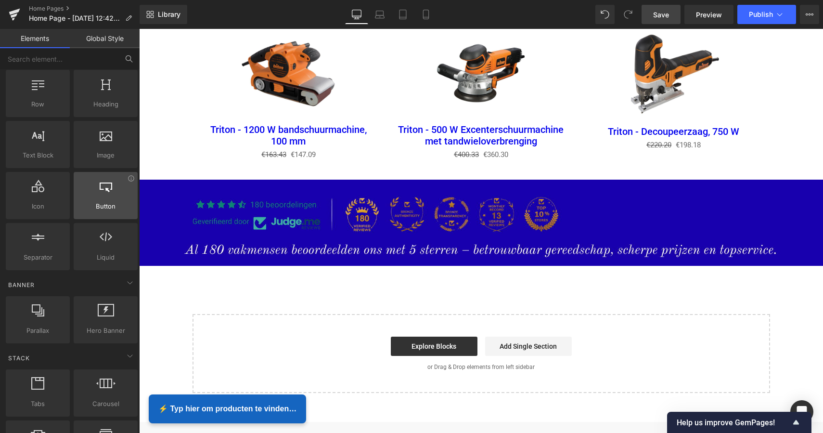
scroll to position [26, 0]
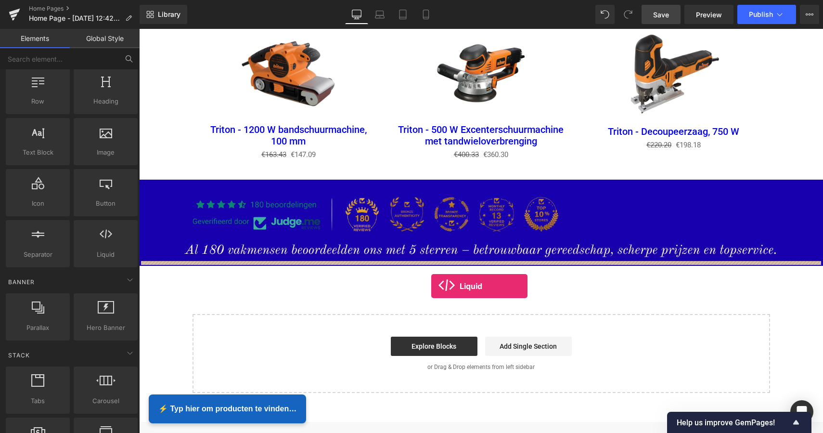
drag, startPoint x: 240, startPoint y: 268, endPoint x: 431, endPoint y: 285, distance: 191.9
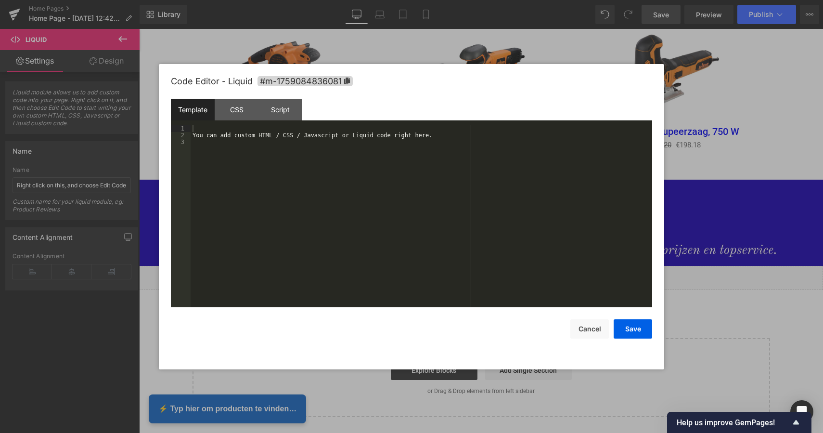
click at [490, 270] on div "Liquid" at bounding box center [481, 278] width 684 height 24
click at [201, 111] on div "Template" at bounding box center [193, 110] width 44 height 22
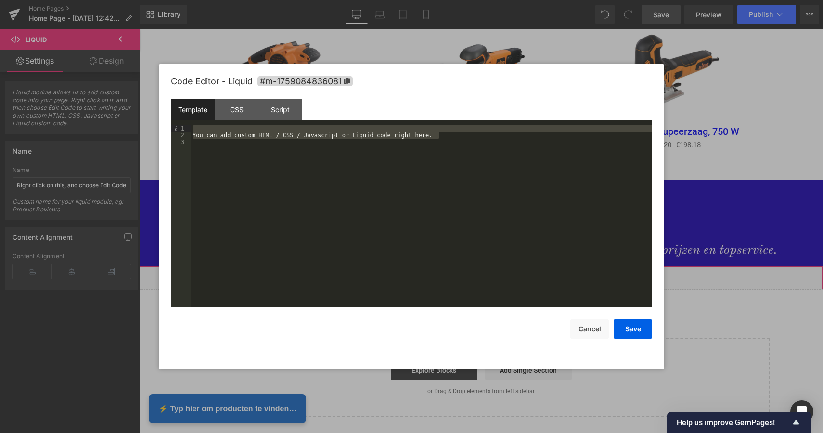
drag, startPoint x: 447, startPoint y: 137, endPoint x: 189, endPoint y: 129, distance: 258.6
click at [189, 129] on pre "1 2 3 You can add custom HTML / CSS / Javascript or Liquid code right here. XXX…" at bounding box center [411, 216] width 481 height 182
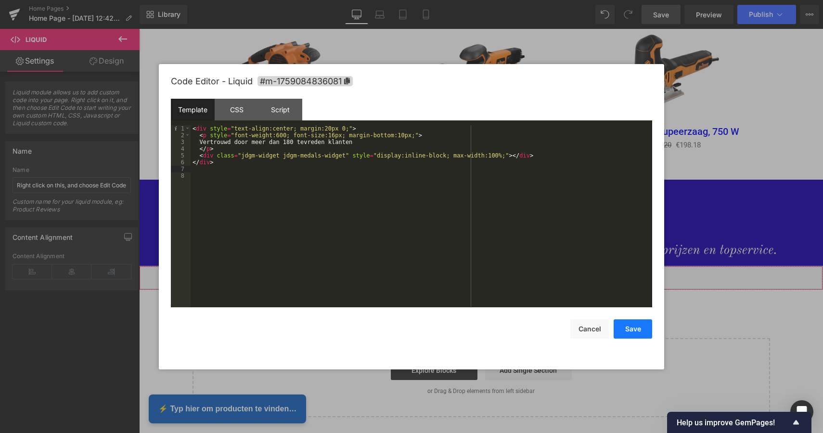
click at [643, 333] on button "Save" at bounding box center [633, 328] width 39 height 19
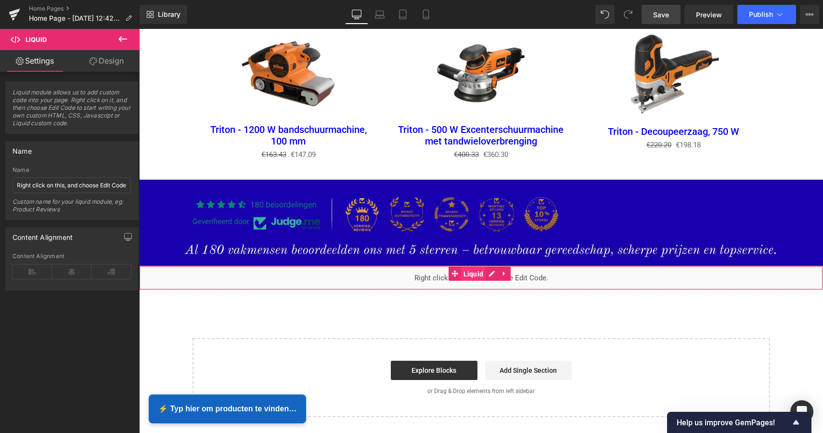
click at [473, 270] on span "Liquid" at bounding box center [473, 274] width 25 height 14
click at [87, 317] on div "Liquid module allows us to add custom code into your page. Right click on it, a…" at bounding box center [72, 254] width 144 height 365
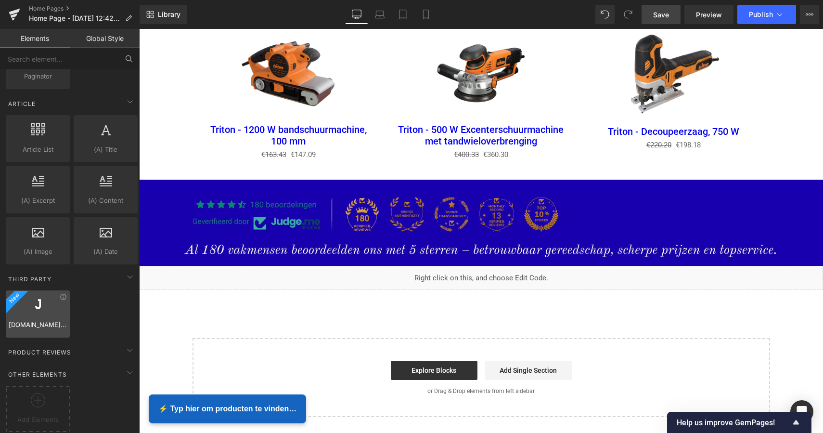
scroll to position [1811, 0]
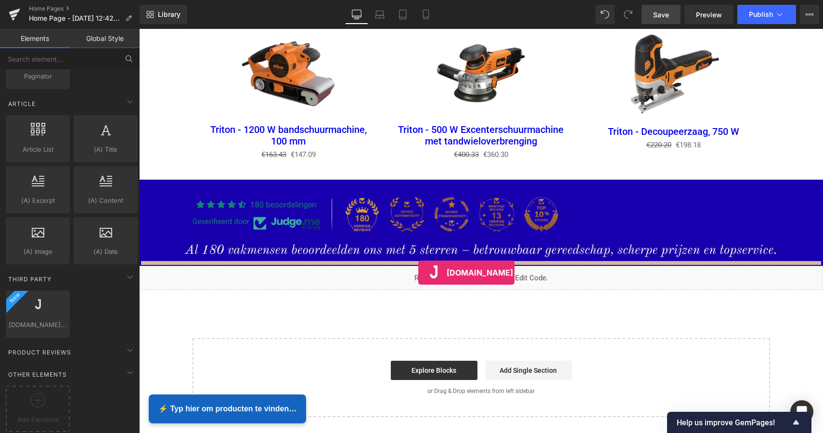
drag, startPoint x: 176, startPoint y: 333, endPoint x: 418, endPoint y: 272, distance: 249.9
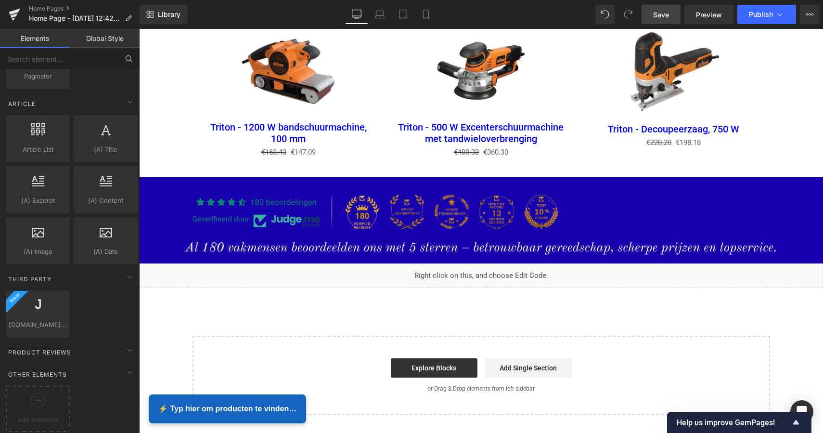
scroll to position [1380, 0]
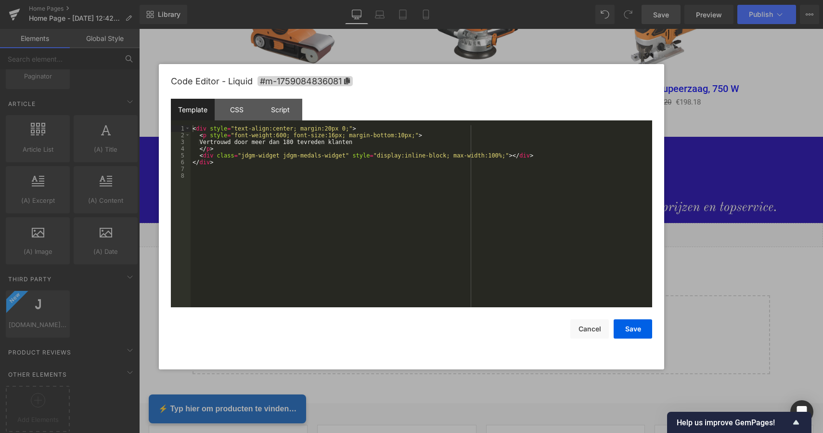
click at [491, 227] on div "Liquid" at bounding box center [481, 235] width 684 height 24
click at [633, 333] on button "Save" at bounding box center [633, 328] width 39 height 19
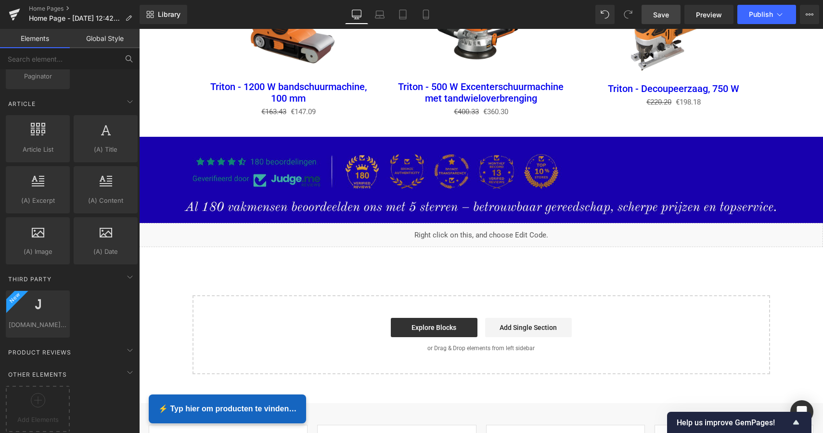
scroll to position [1811, 0]
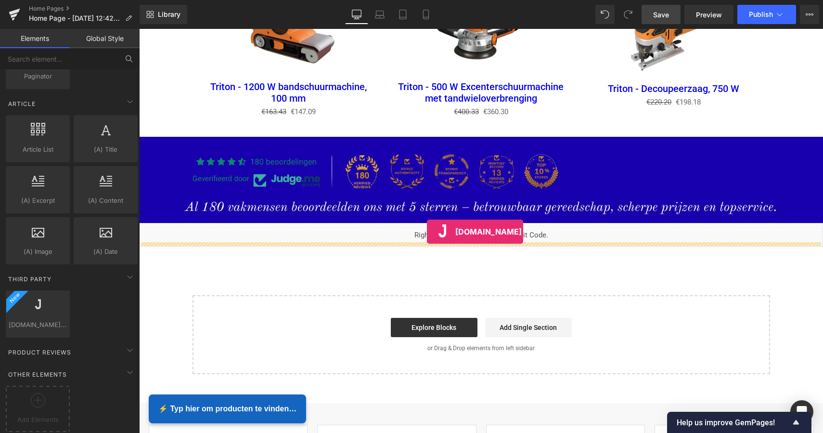
drag, startPoint x: 177, startPoint y: 327, endPoint x: 427, endPoint y: 232, distance: 267.8
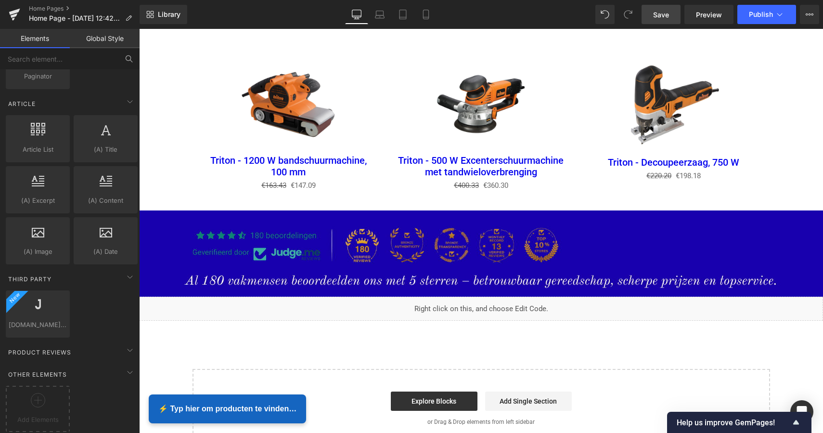
scroll to position [1325, 0]
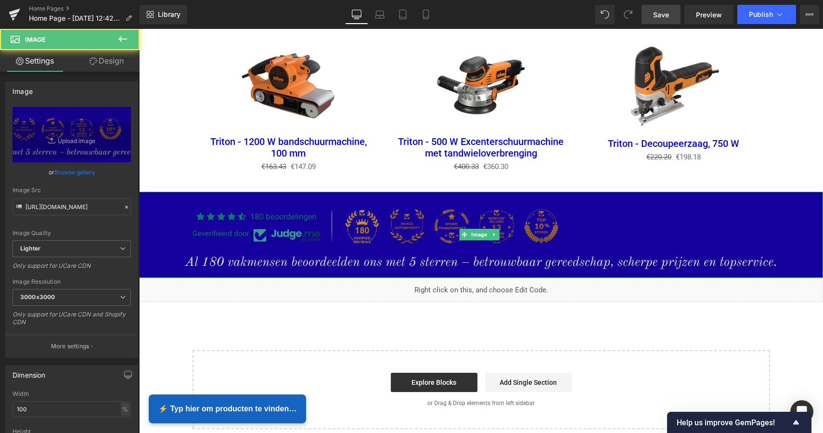
click at [483, 215] on img at bounding box center [481, 235] width 684 height 86
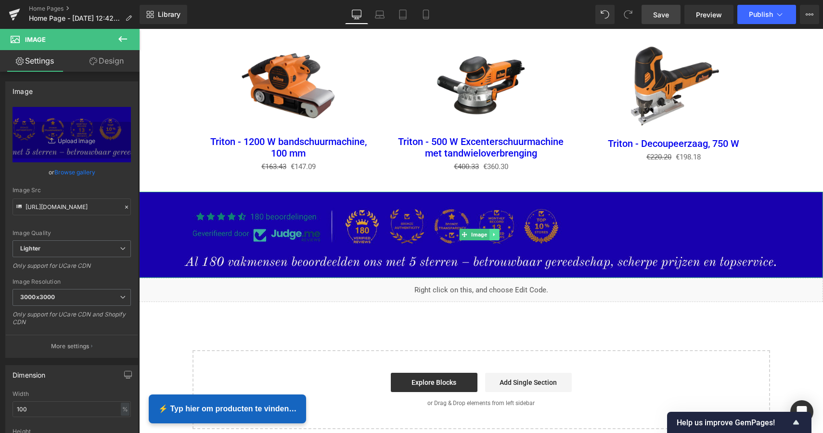
click at [495, 232] on icon at bounding box center [493, 235] width 5 height 6
click at [496, 232] on icon at bounding box center [498, 235] width 5 height 6
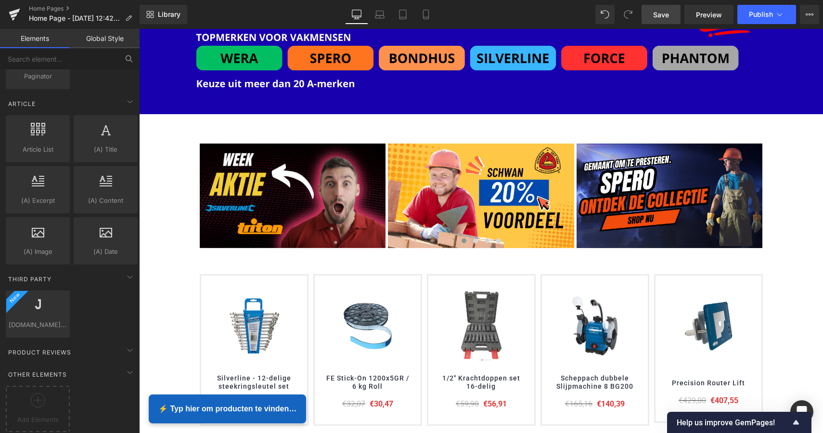
scroll to position [146, 0]
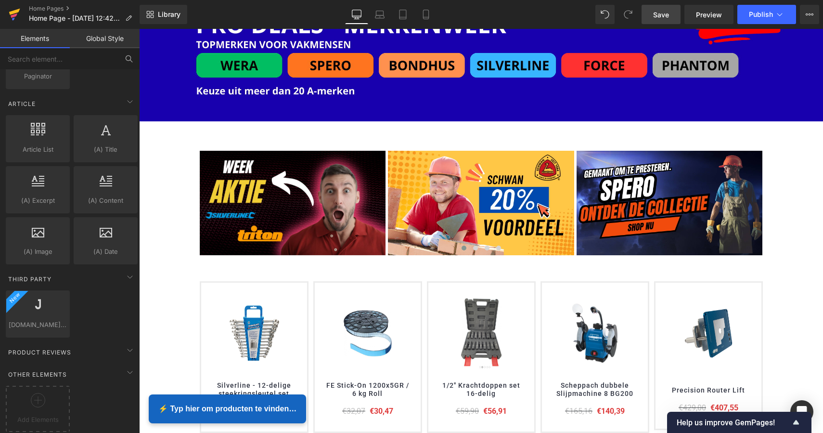
click at [13, 16] on icon at bounding box center [14, 15] width 7 height 4
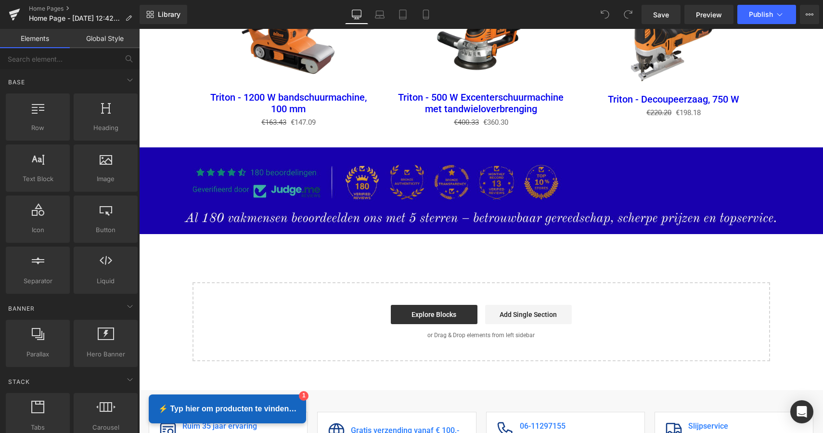
scroll to position [1392, 0]
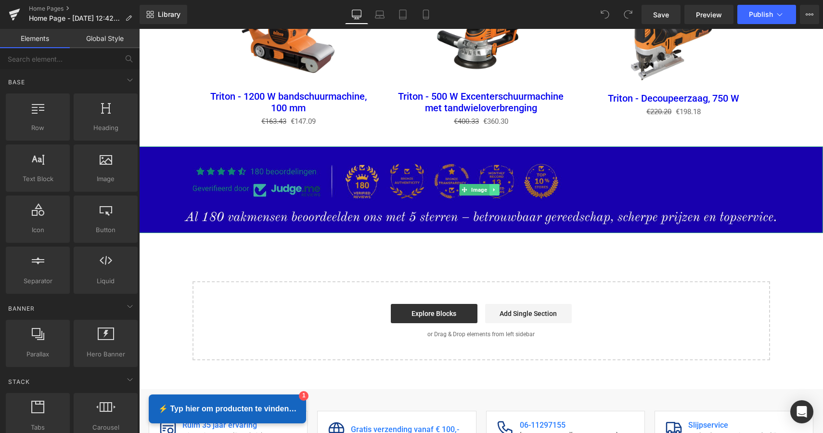
click at [494, 187] on icon at bounding box center [493, 190] width 5 height 6
click at [499, 187] on icon at bounding box center [498, 190] width 5 height 6
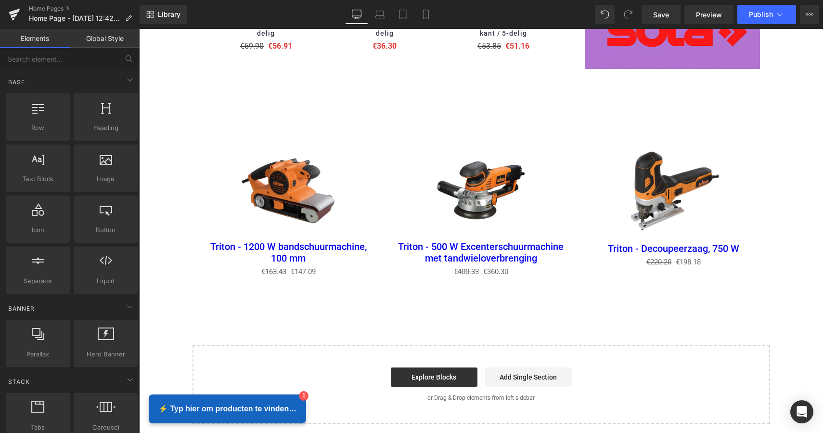
scroll to position [1209, 0]
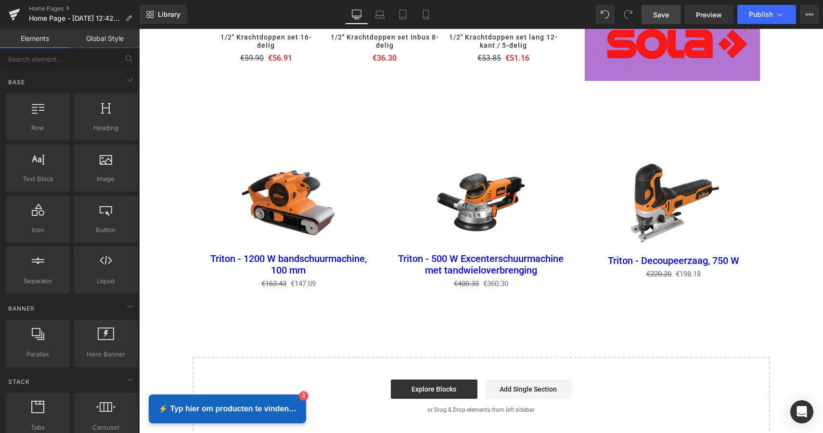
click at [662, 13] on span "Save" at bounding box center [661, 15] width 16 height 10
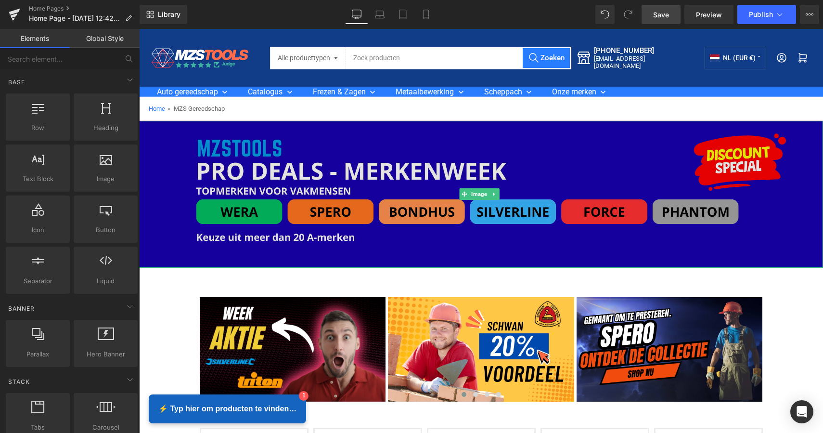
scroll to position [0, 0]
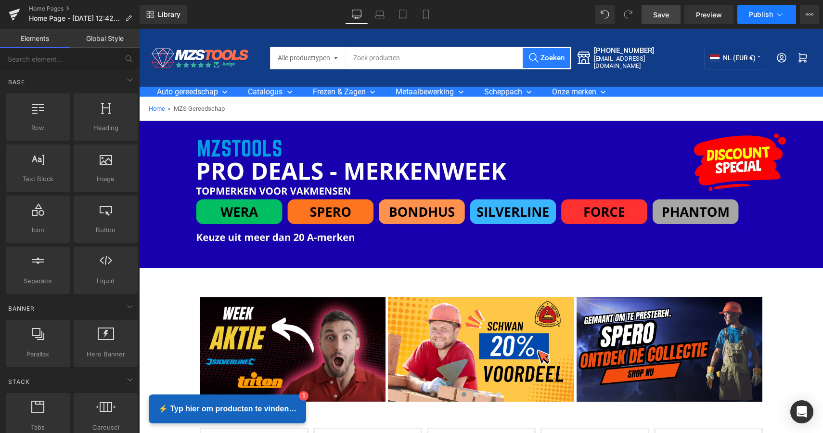
click at [770, 13] on span "Publish" at bounding box center [761, 15] width 24 height 8
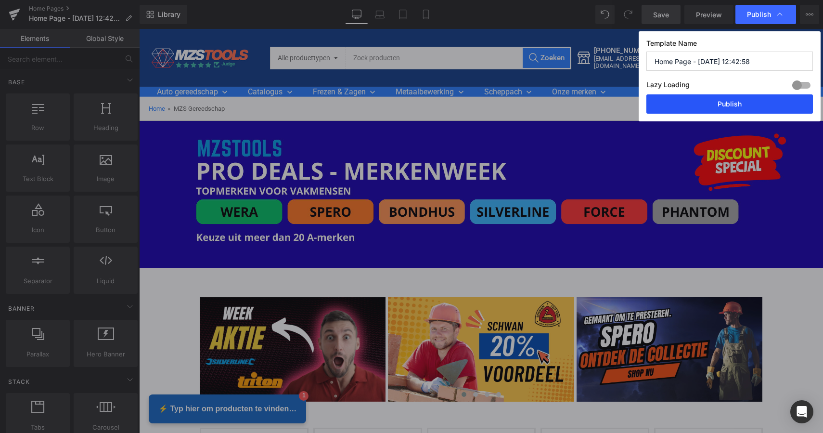
click at [736, 106] on button "Publish" at bounding box center [729, 103] width 167 height 19
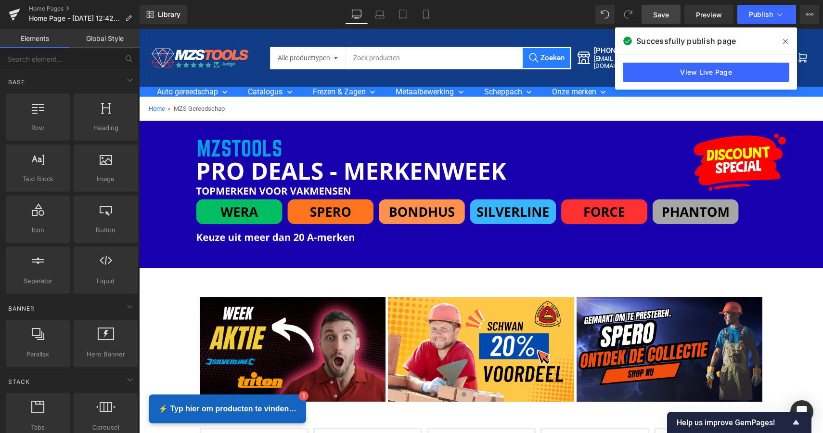
click at [790, 42] on span at bounding box center [785, 41] width 15 height 15
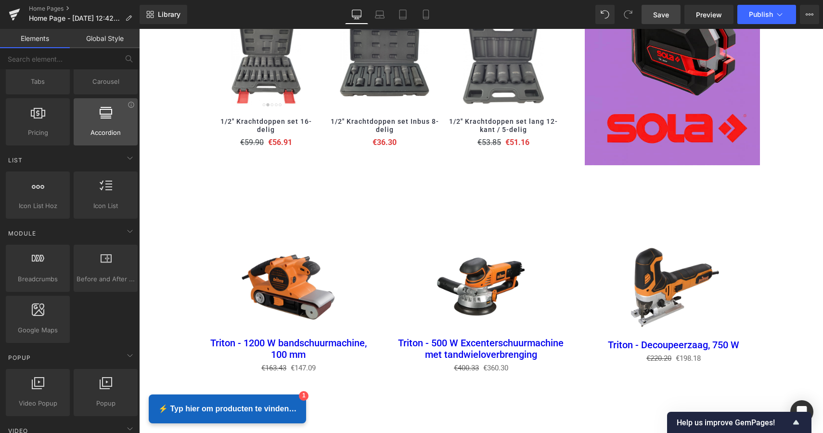
scroll to position [344, 0]
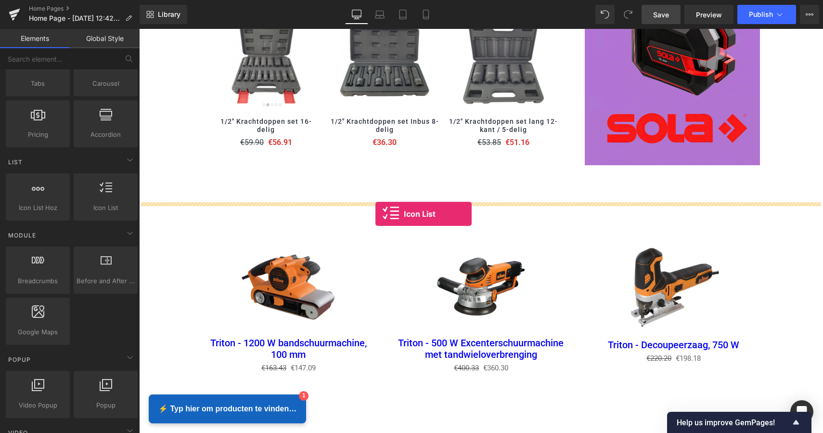
drag, startPoint x: 249, startPoint y: 216, endPoint x: 375, endPoint y: 213, distance: 126.6
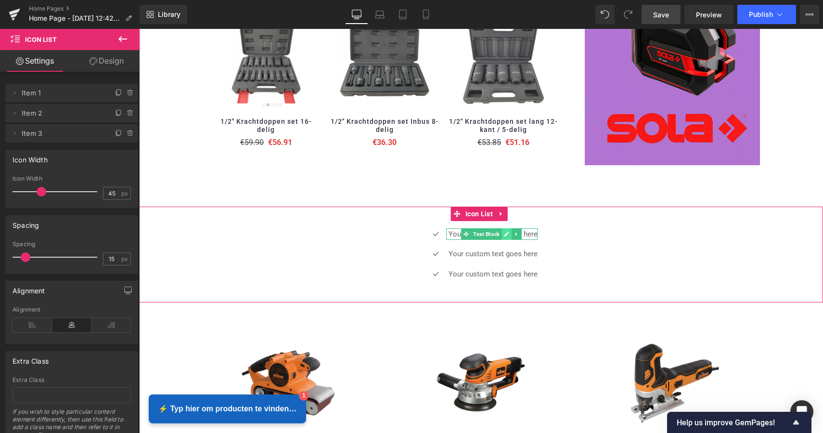
click at [507, 232] on icon at bounding box center [506, 234] width 5 height 6
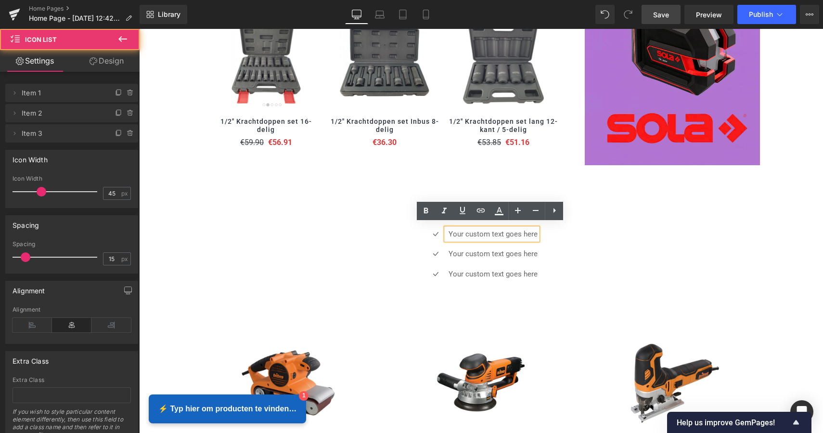
click at [576, 237] on div "Icon Your custom text goes here Text Block Icon Your custom text goes here Text…" at bounding box center [481, 258] width 684 height 60
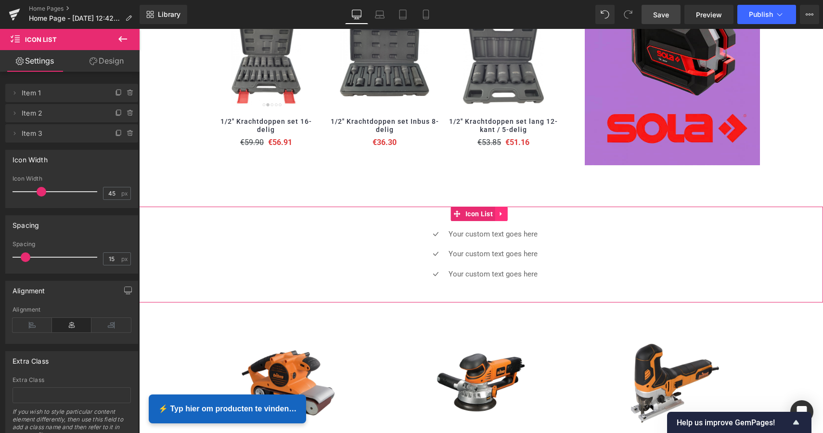
click at [505, 207] on link at bounding box center [501, 213] width 13 height 14
click at [508, 210] on icon at bounding box center [507, 213] width 7 height 7
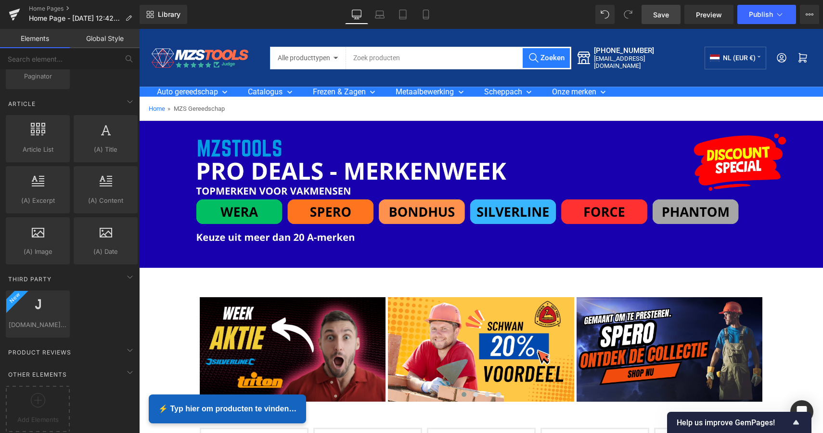
scroll to position [0, 0]
click at [128, 19] on icon at bounding box center [128, 18] width 7 height 7
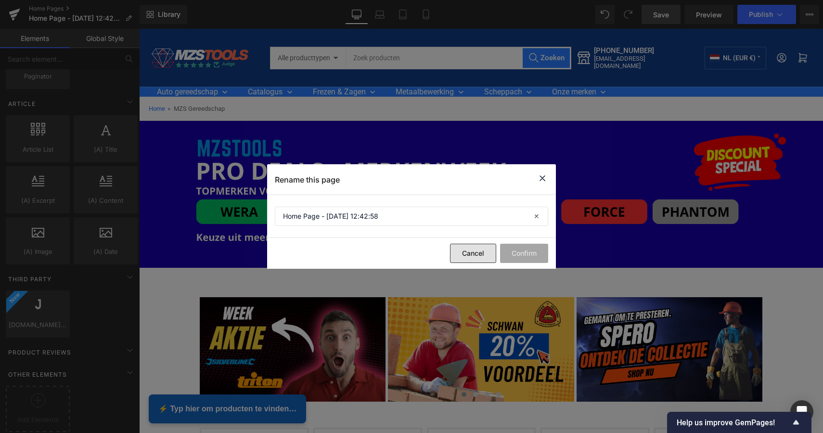
click at [466, 252] on button "Cancel" at bounding box center [473, 253] width 46 height 19
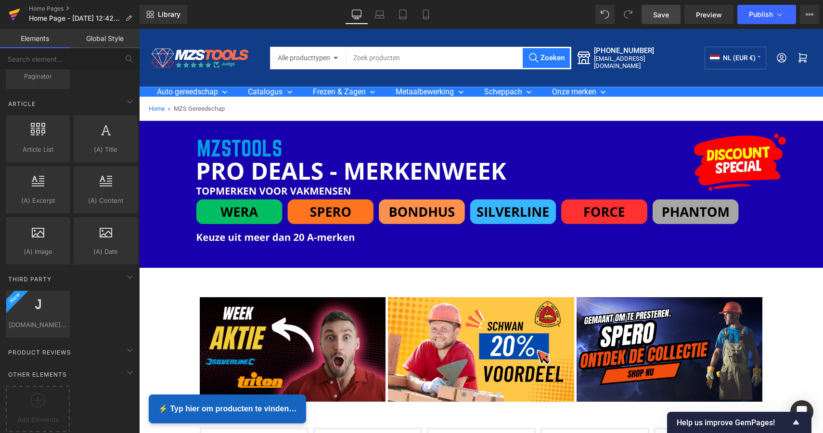
click at [18, 11] on icon at bounding box center [14, 12] width 11 height 6
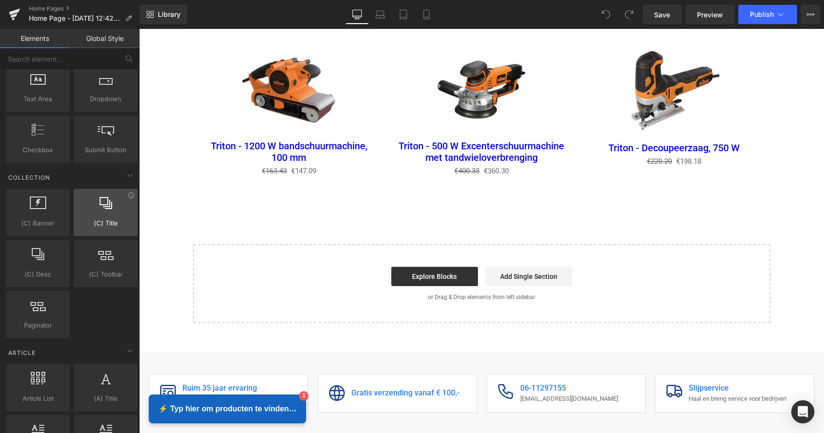
scroll to position [1560, 0]
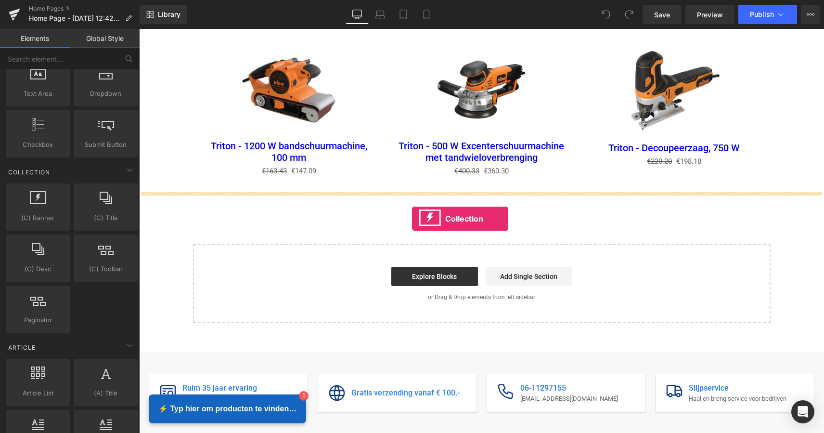
drag, startPoint x: 185, startPoint y: 232, endPoint x: 412, endPoint y: 217, distance: 228.1
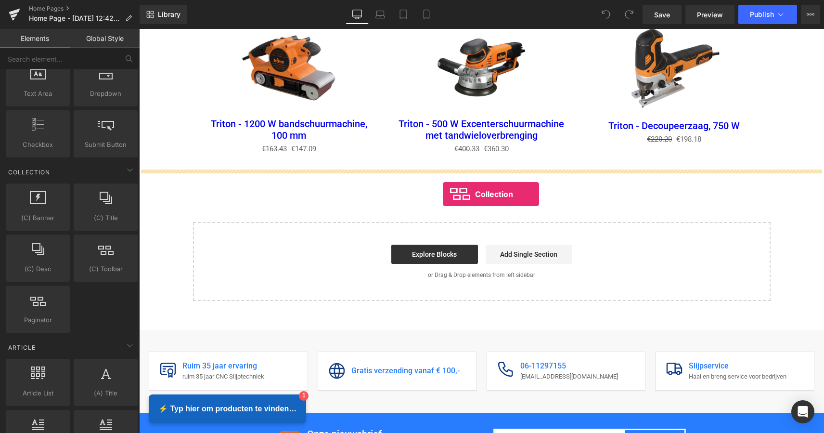
drag, startPoint x: 242, startPoint y: 284, endPoint x: 443, endPoint y: 194, distance: 220.6
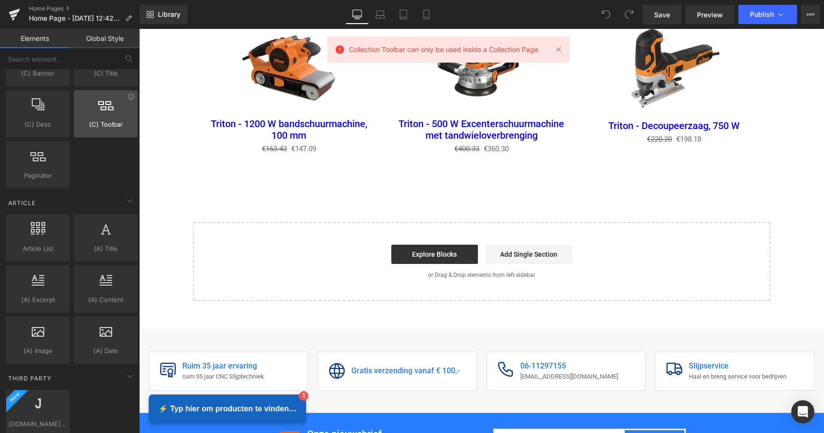
scroll to position [1703, 0]
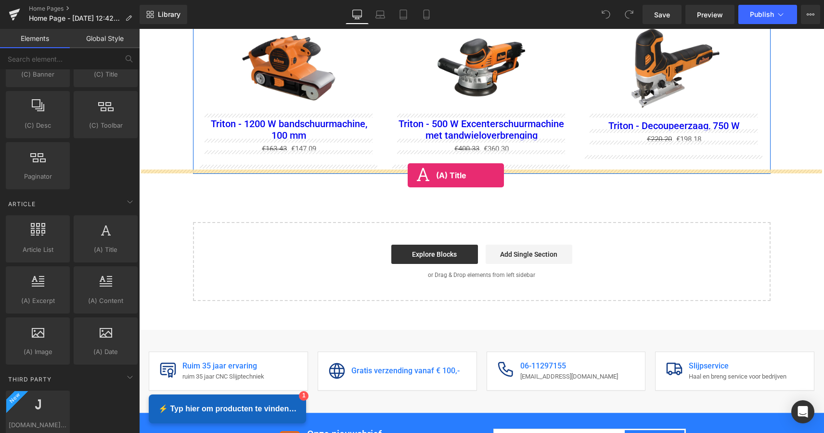
drag, startPoint x: 238, startPoint y: 264, endPoint x: 408, endPoint y: 175, distance: 191.4
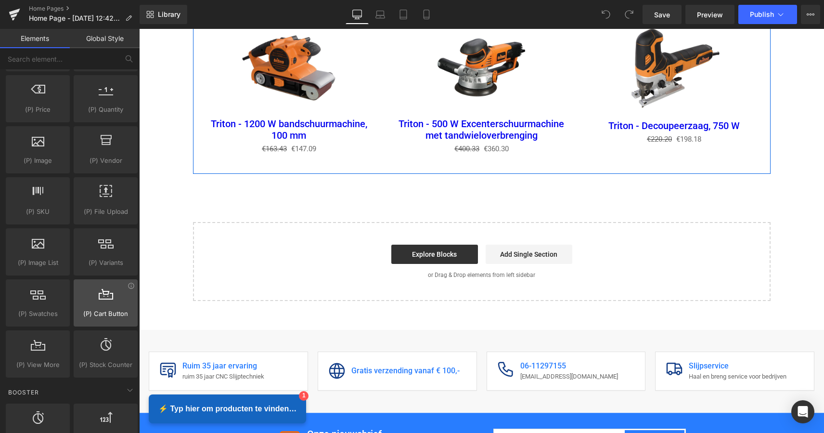
scroll to position [982, 0]
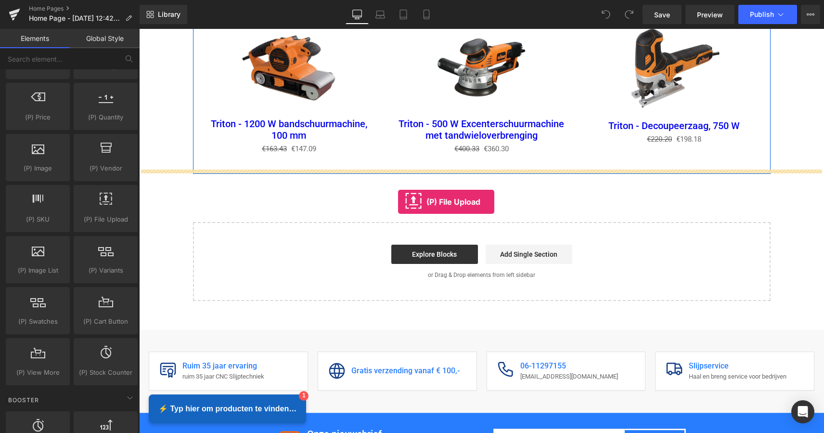
drag, startPoint x: 246, startPoint y: 234, endPoint x: 398, endPoint y: 202, distance: 155.5
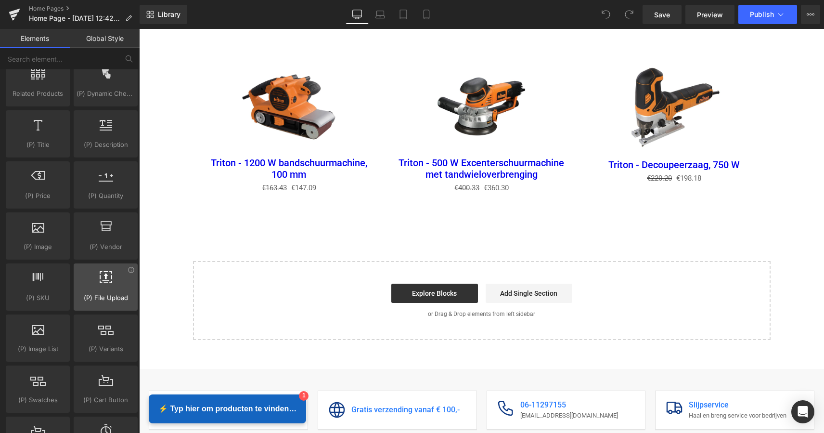
scroll to position [901, 0]
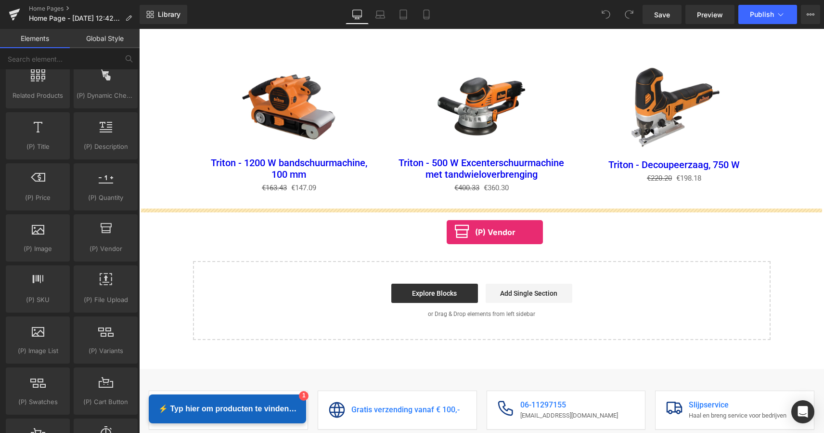
drag, startPoint x: 245, startPoint y: 261, endPoint x: 447, endPoint y: 232, distance: 203.8
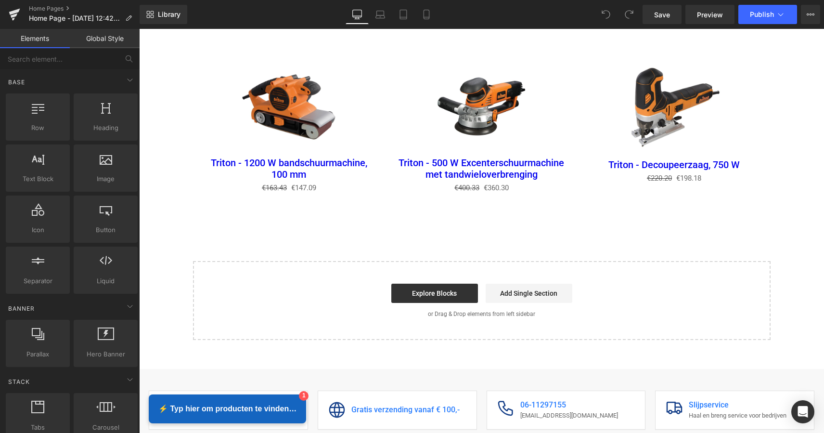
scroll to position [0, 0]
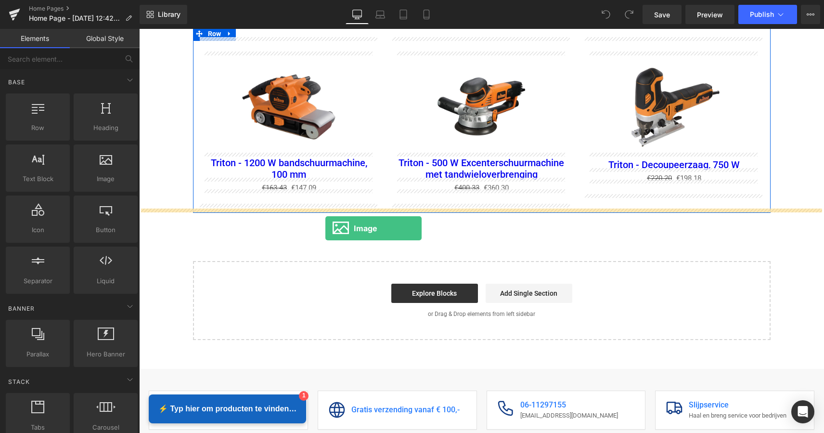
drag, startPoint x: 247, startPoint y: 197, endPoint x: 325, endPoint y: 228, distance: 84.3
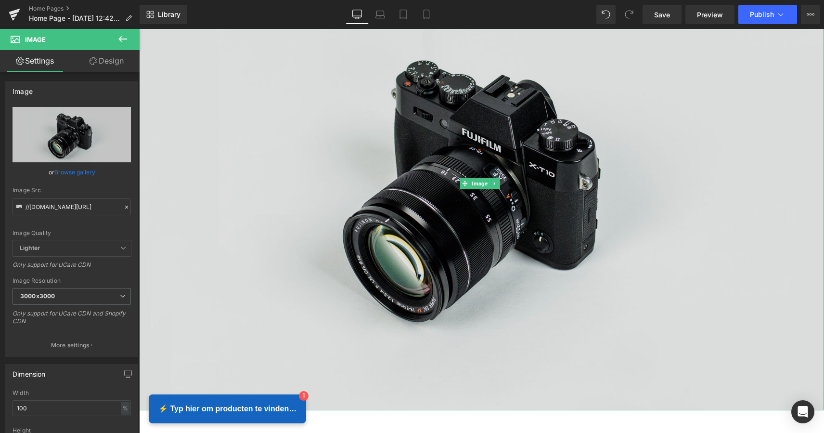
scroll to position [1560, 0]
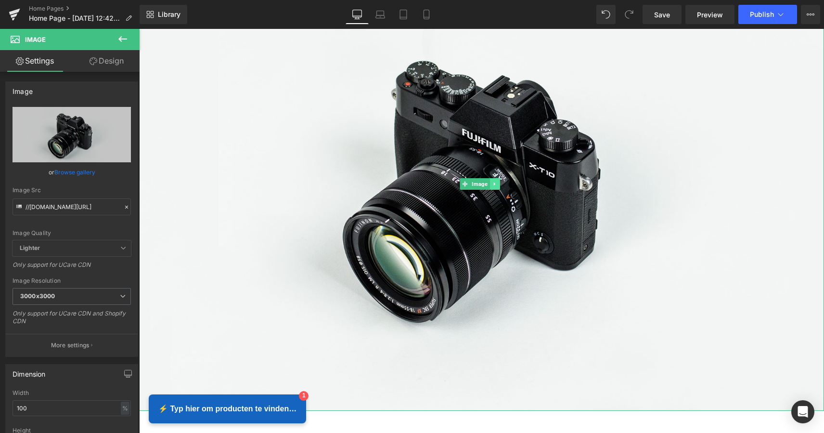
click at [494, 181] on icon at bounding box center [494, 184] width 5 height 6
click at [498, 181] on icon at bounding box center [499, 183] width 5 height 5
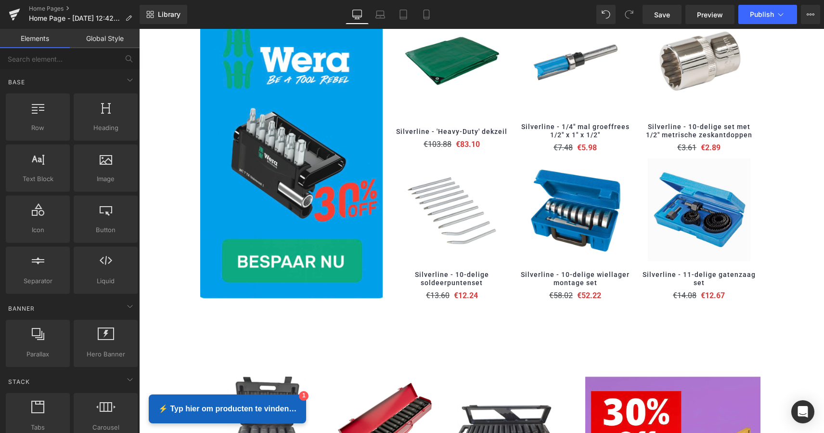
scroll to position [586, 0]
